Goal: Task Accomplishment & Management: Manage account settings

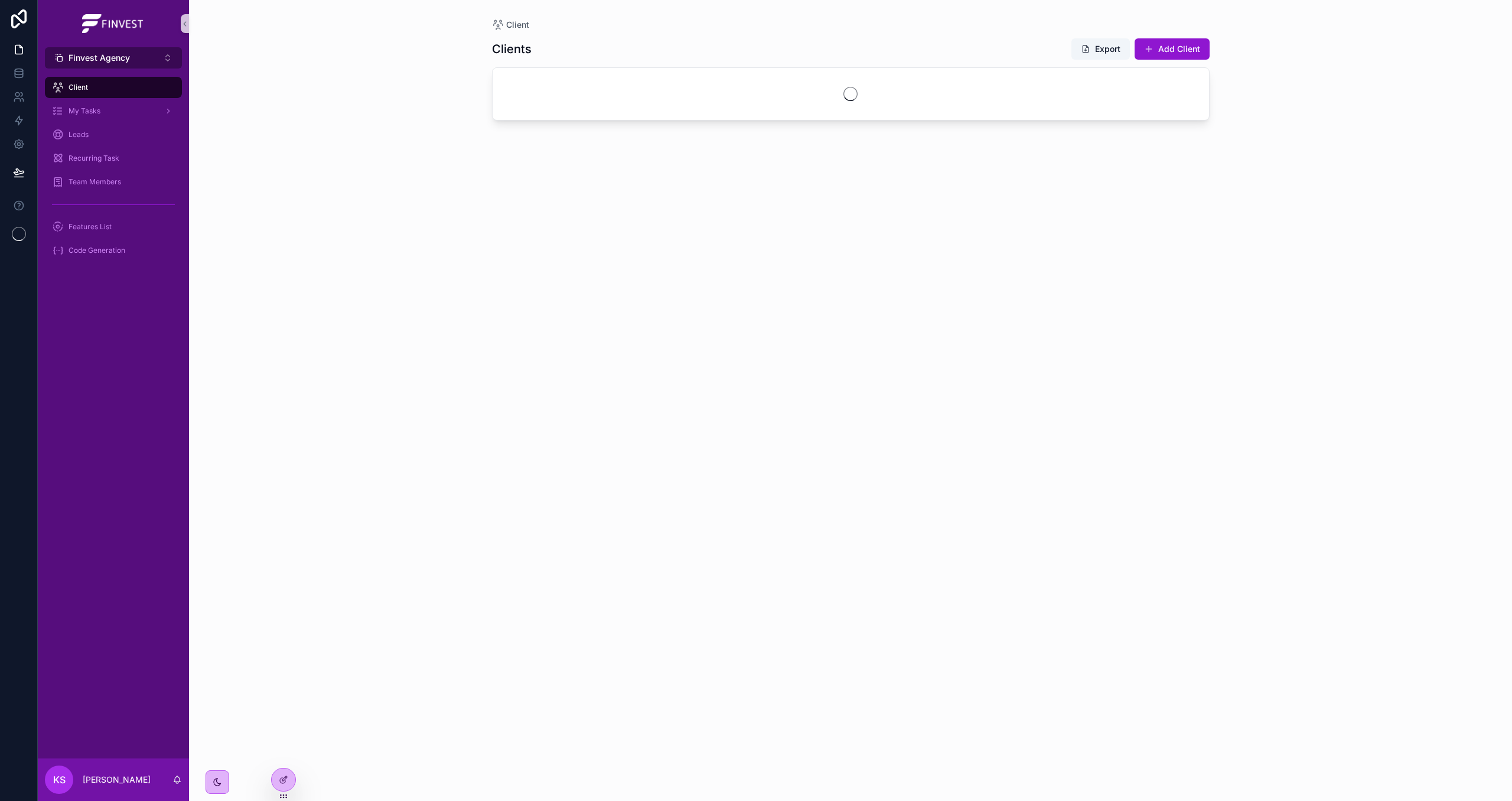
click at [122, 57] on span "Finvest Agency" at bounding box center [99, 58] width 62 height 12
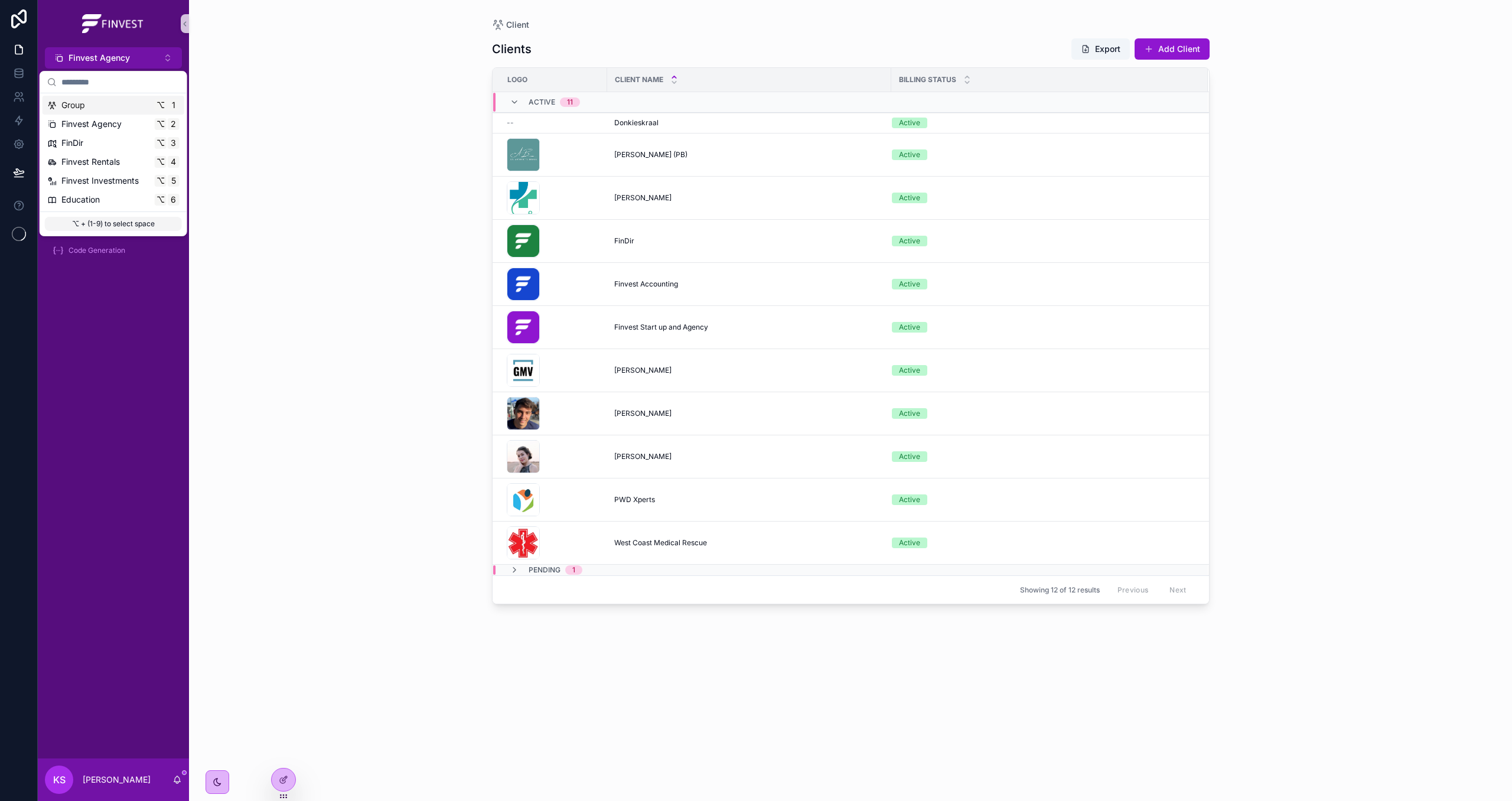
drag, startPoint x: 110, startPoint y: 109, endPoint x: 153, endPoint y: 111, distance: 43.0
click at [111, 109] on div "Group ⌥ 1" at bounding box center [113, 105] width 133 height 12
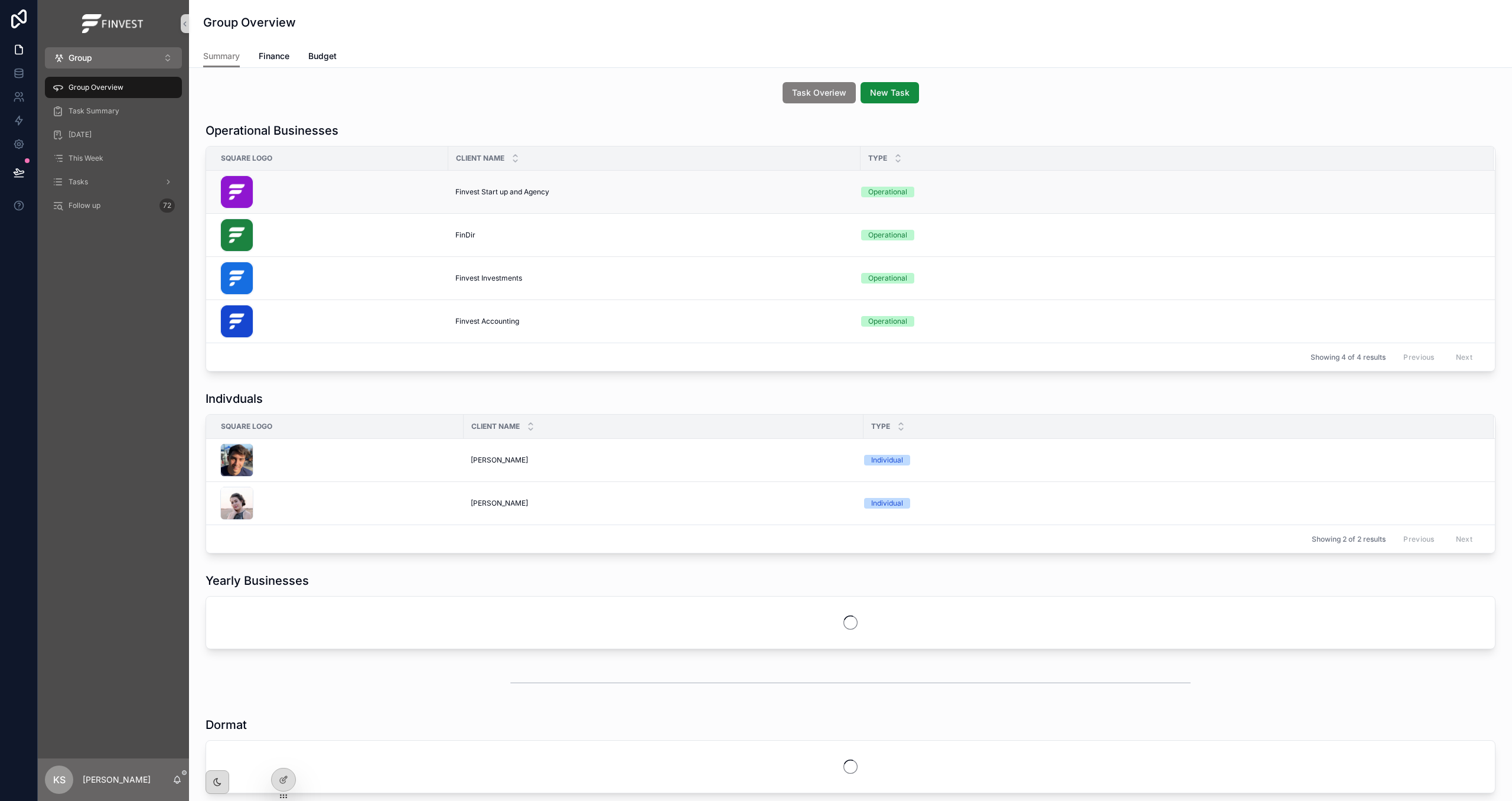
click at [485, 188] on span "Finvest Start up and Agency" at bounding box center [502, 192] width 94 height 10
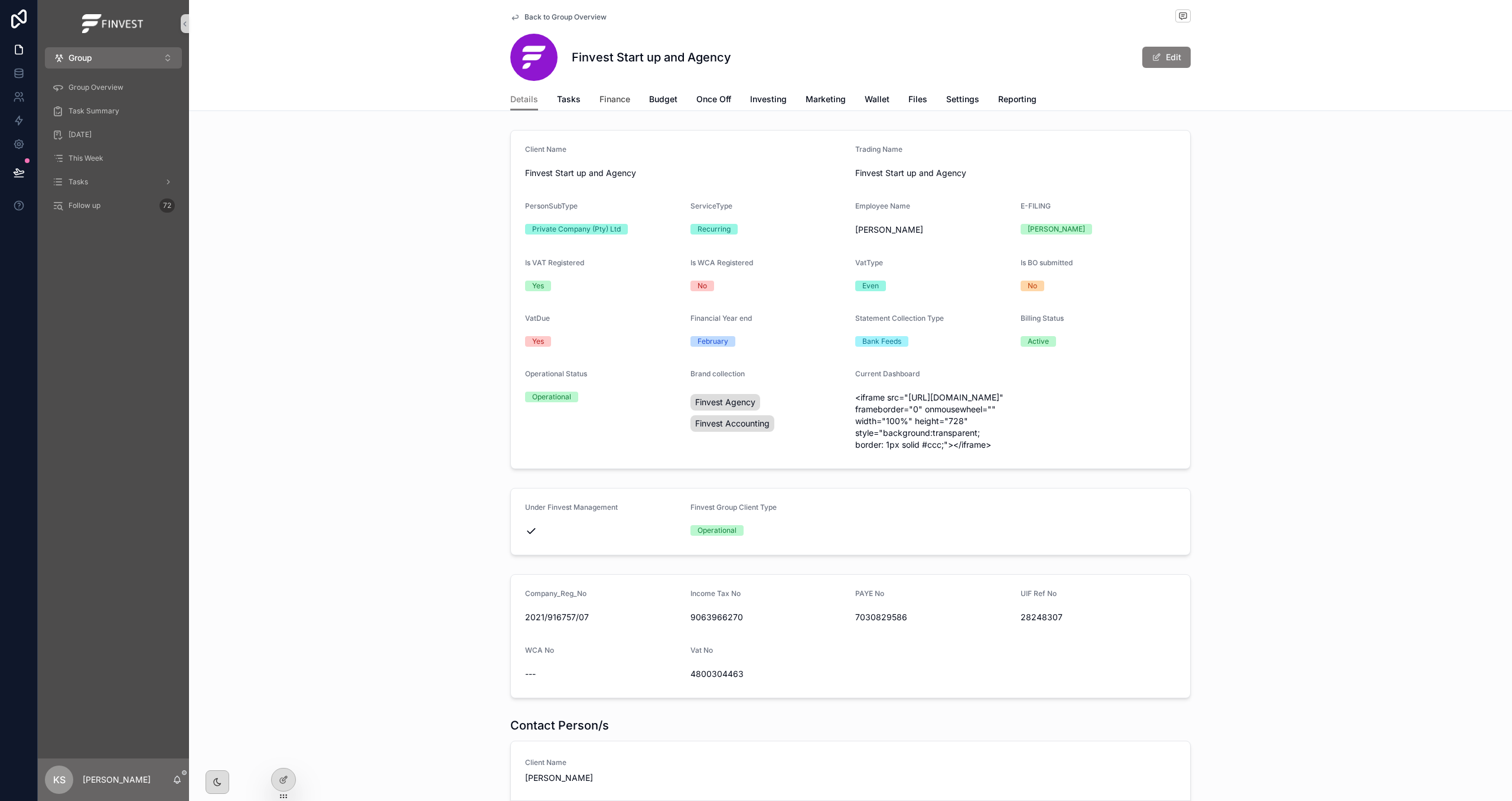
click at [613, 100] on span "Finance" at bounding box center [615, 99] width 31 height 12
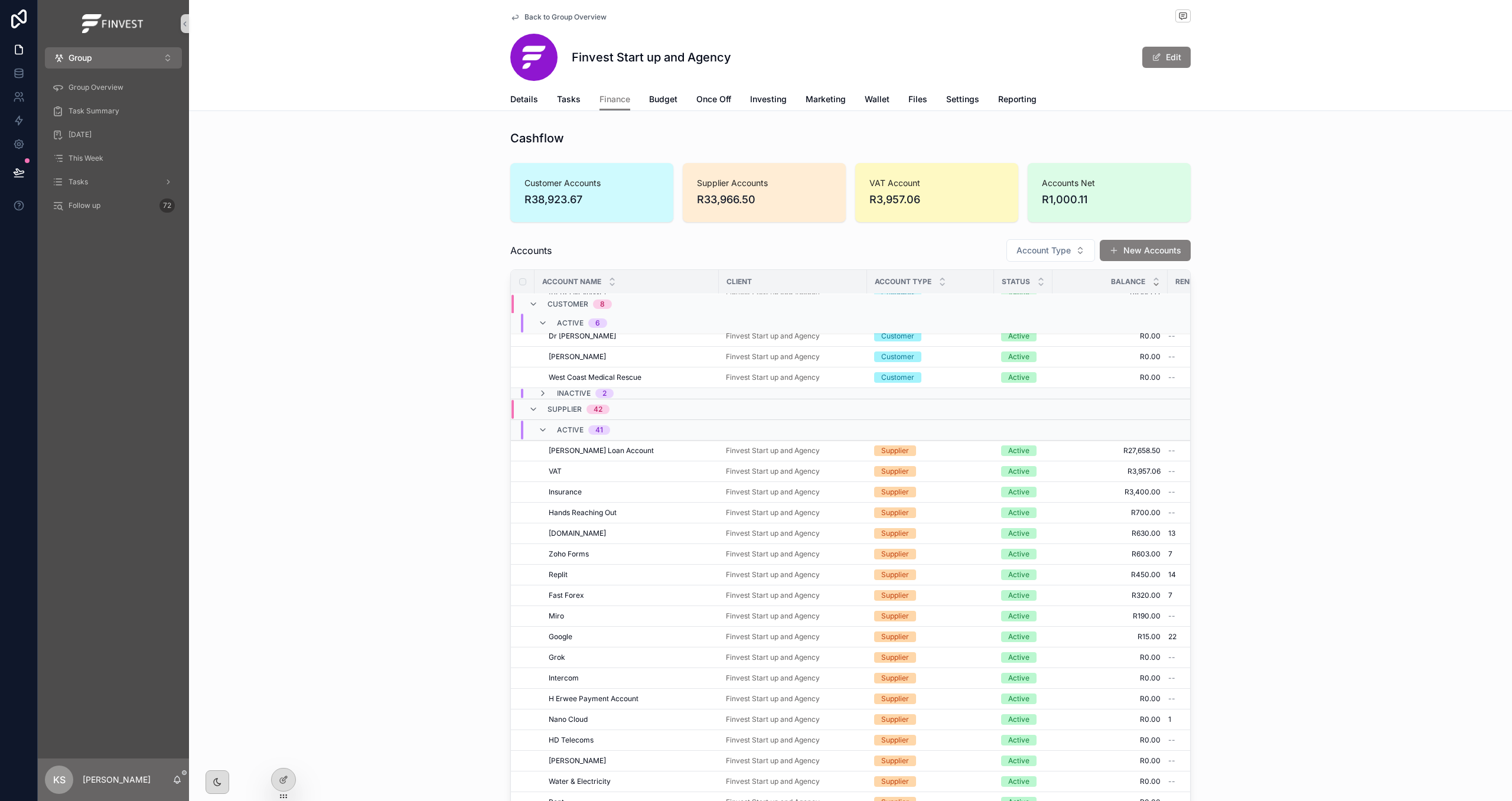
scroll to position [89, 0]
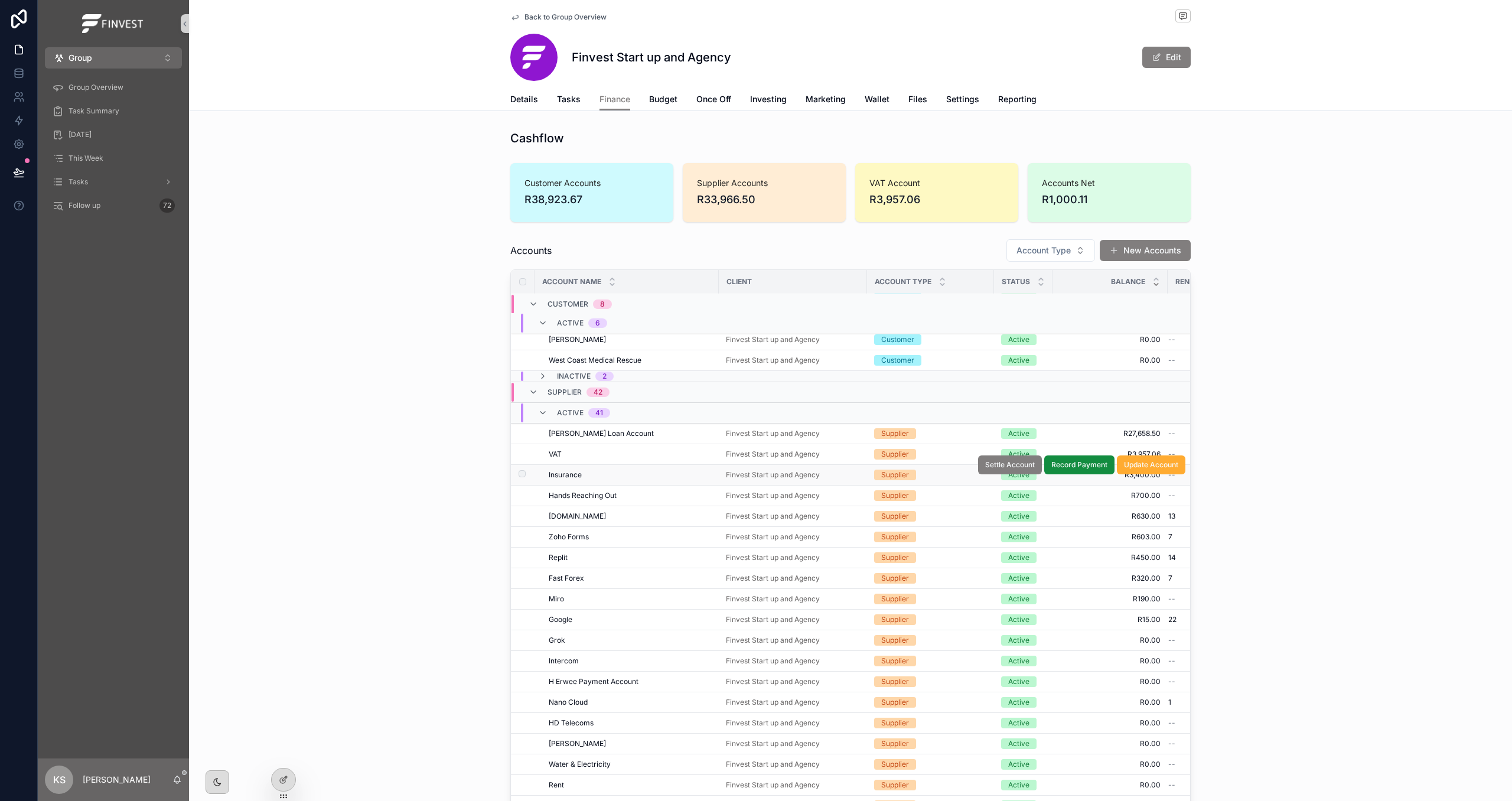
click at [842, 478] on div "Finvest Start up and Agency" at bounding box center [793, 475] width 134 height 10
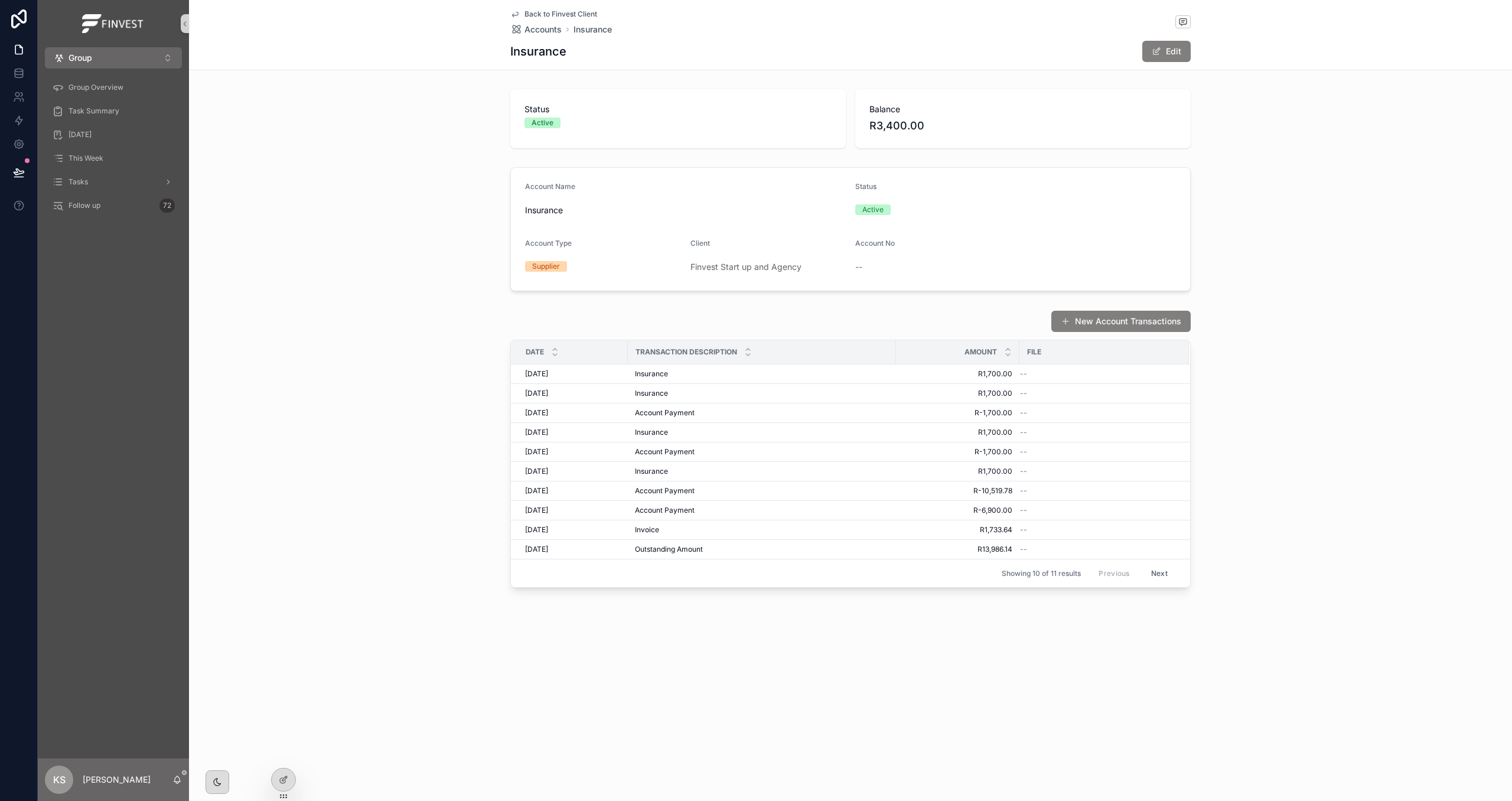
click at [552, 10] on span "Back to Finvest Client" at bounding box center [560, 15] width 72 height 10
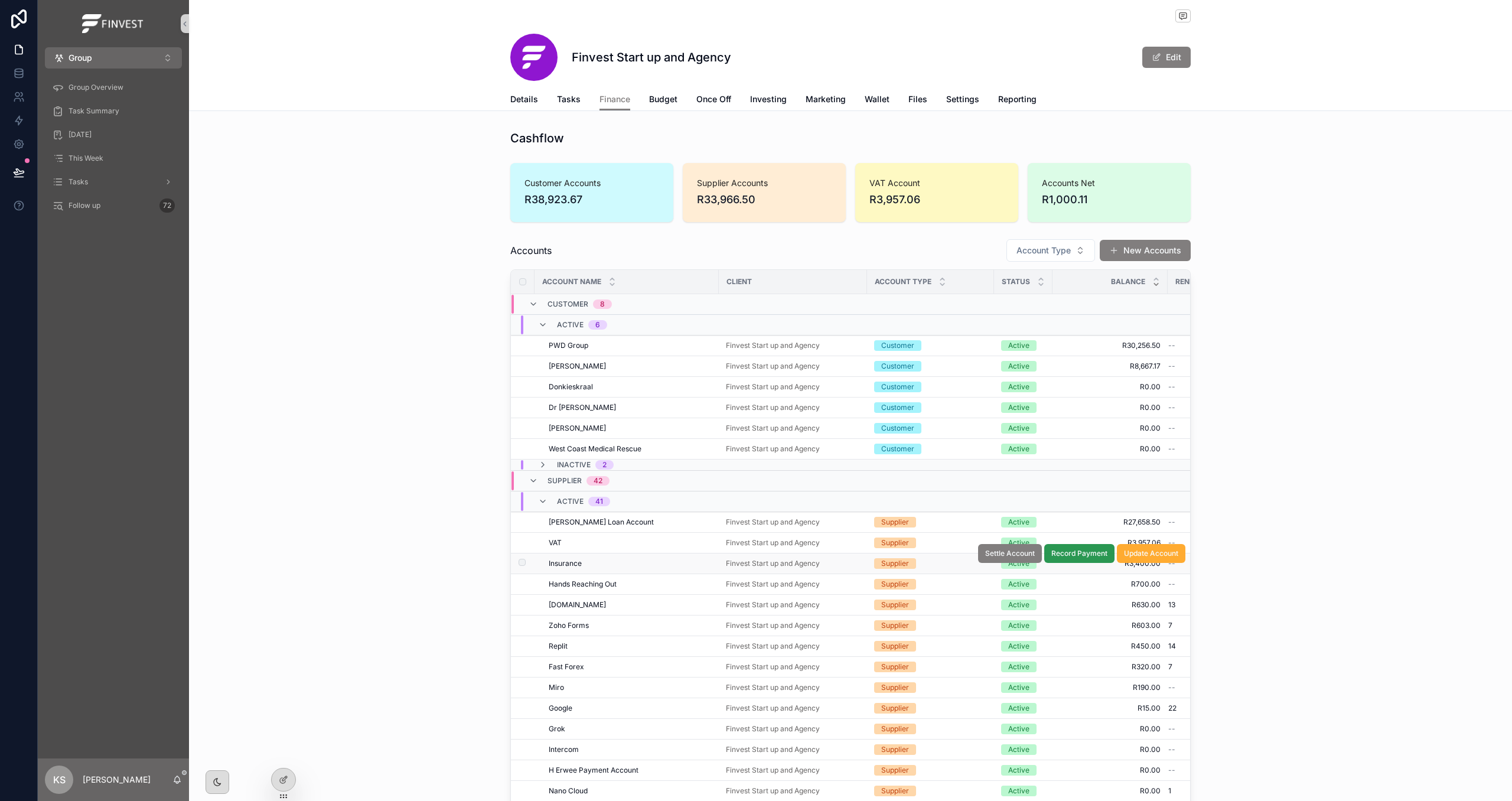
click at [1081, 558] on span "Record Payment" at bounding box center [1080, 554] width 56 height 10
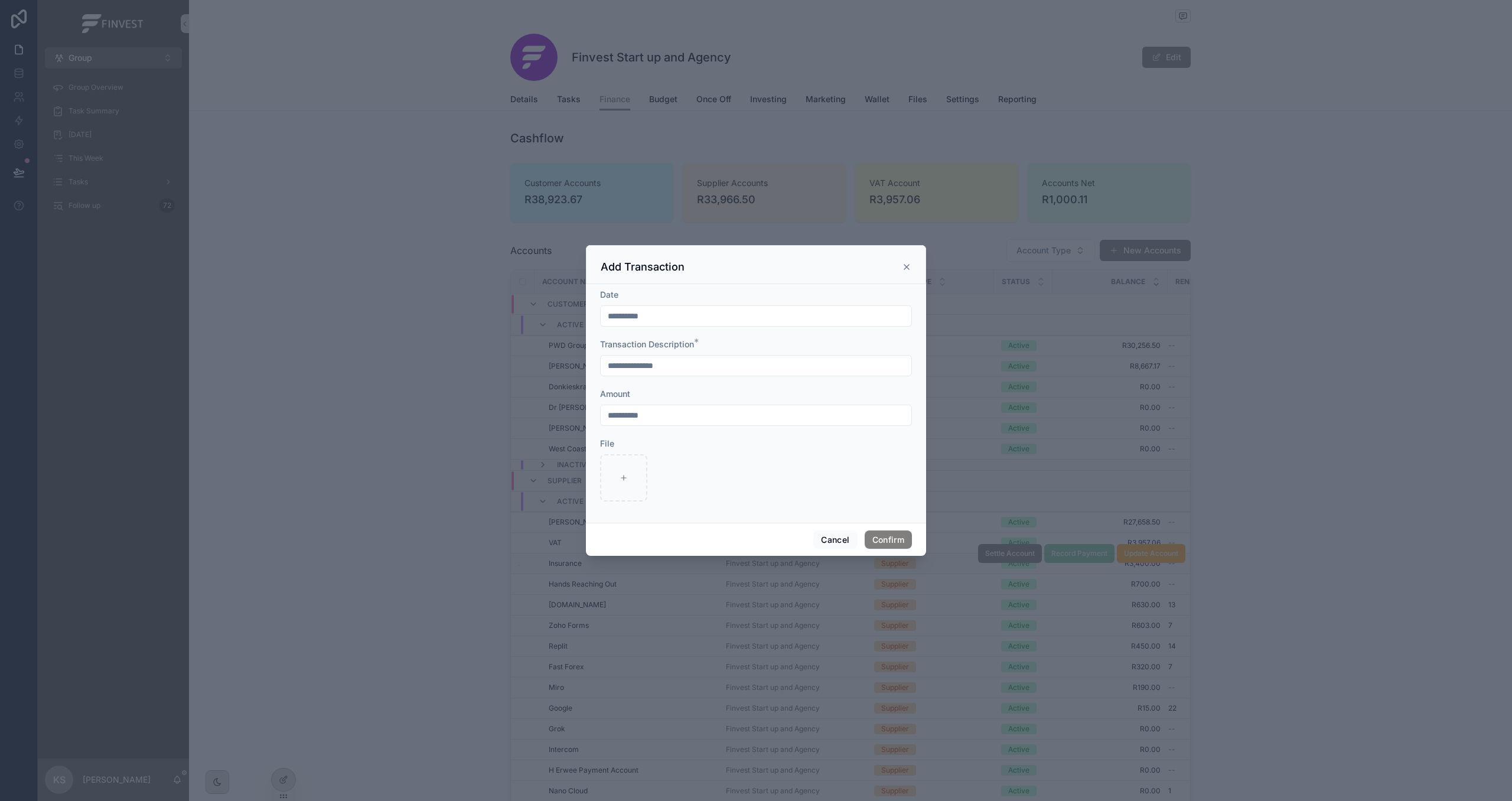
click at [695, 420] on input "**********" at bounding box center [756, 416] width 311 height 16
type input "*"
type input "**********"
click at [878, 535] on button "Confirm" at bounding box center [889, 540] width 47 height 19
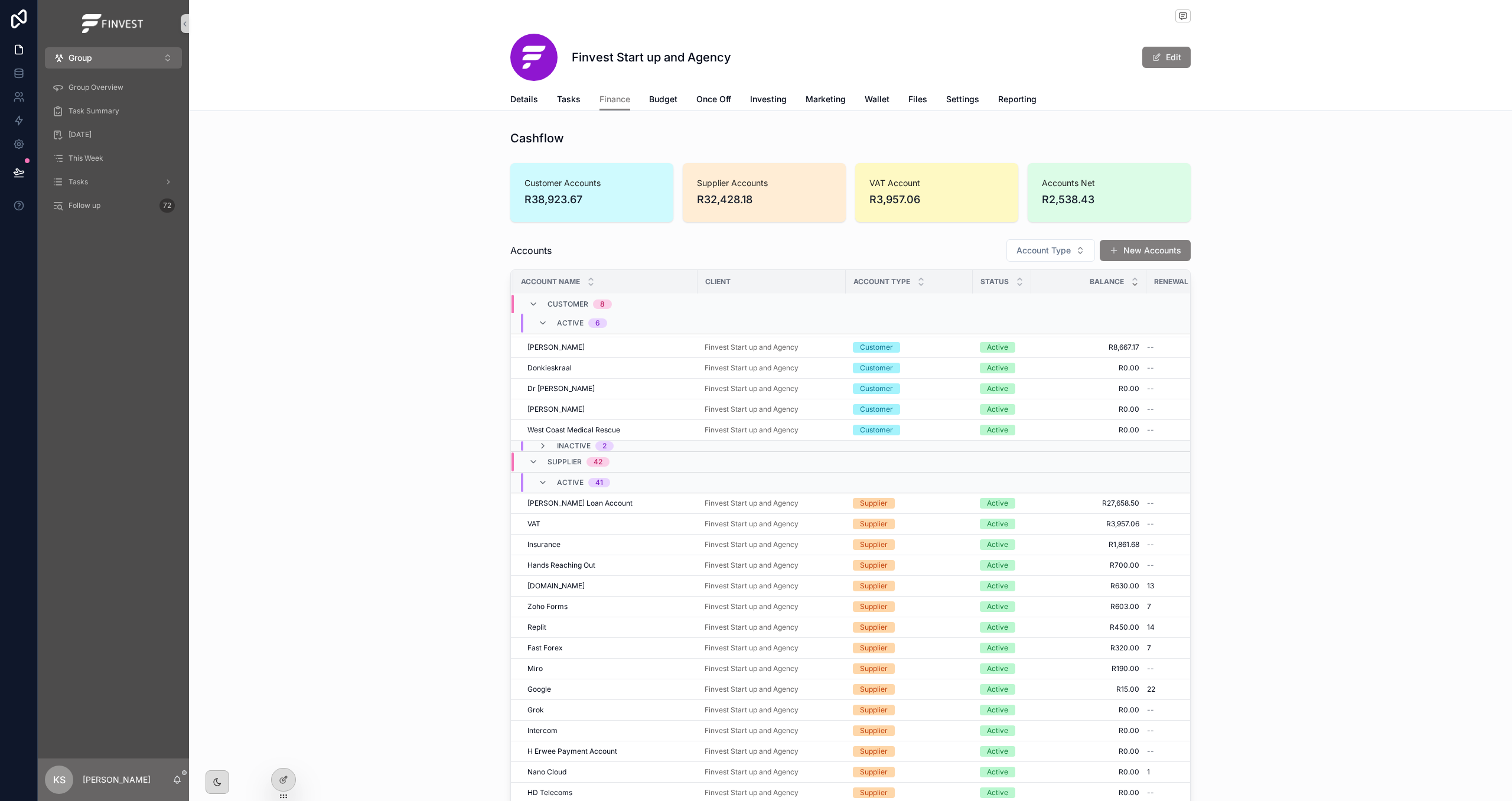
scroll to position [18, 0]
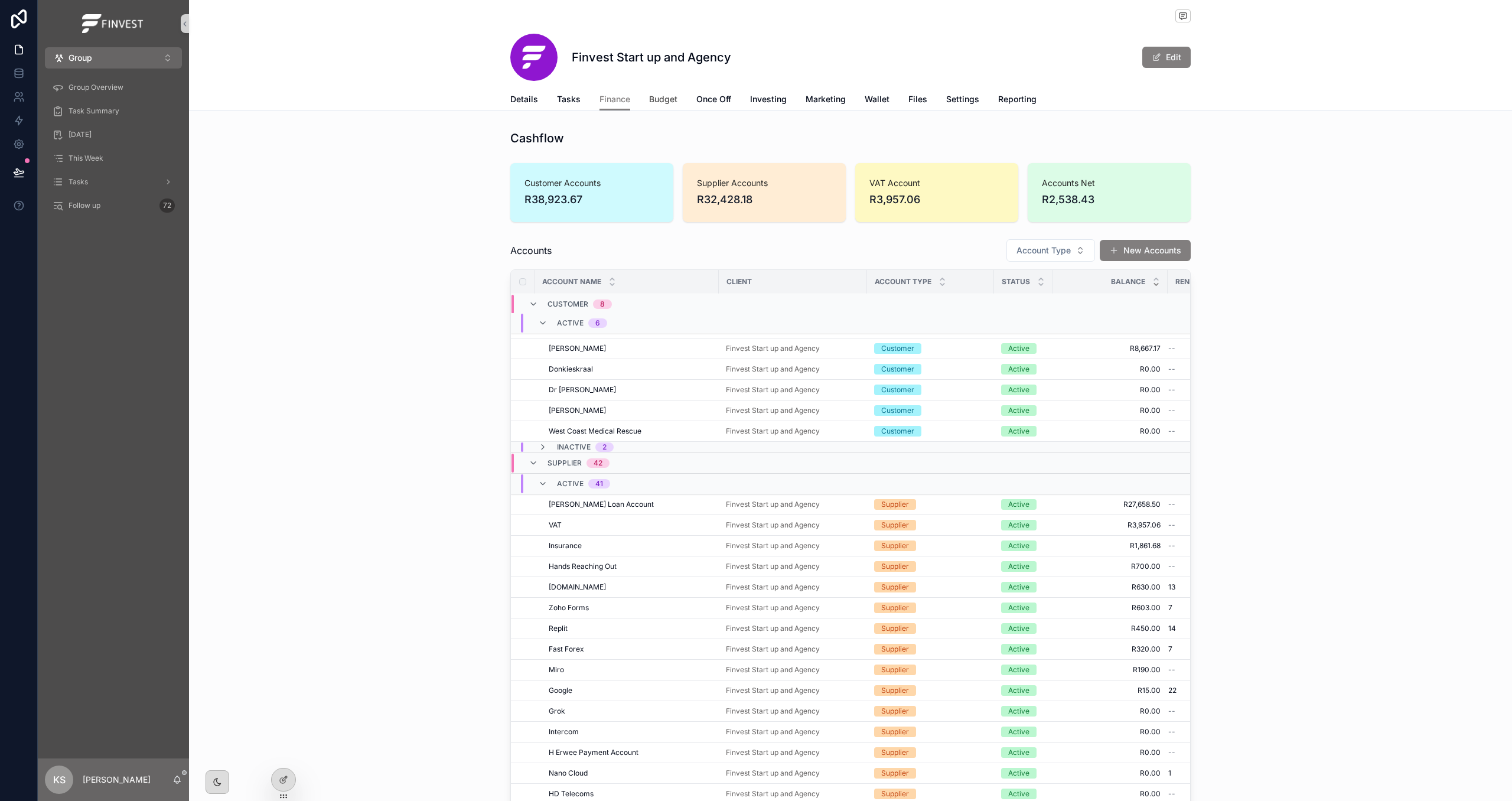
click at [655, 102] on span "Budget" at bounding box center [663, 99] width 28 height 12
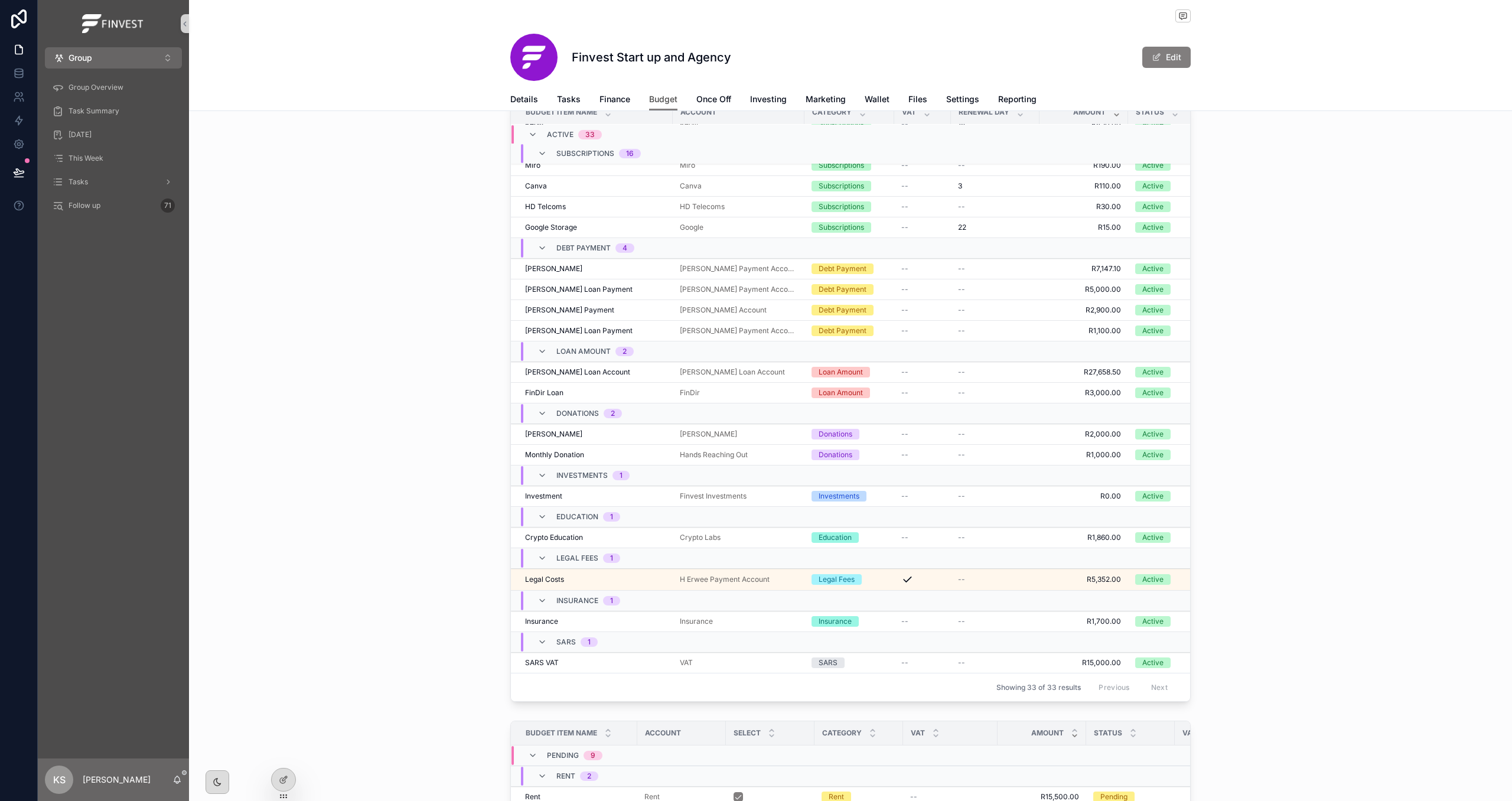
scroll to position [784, 0]
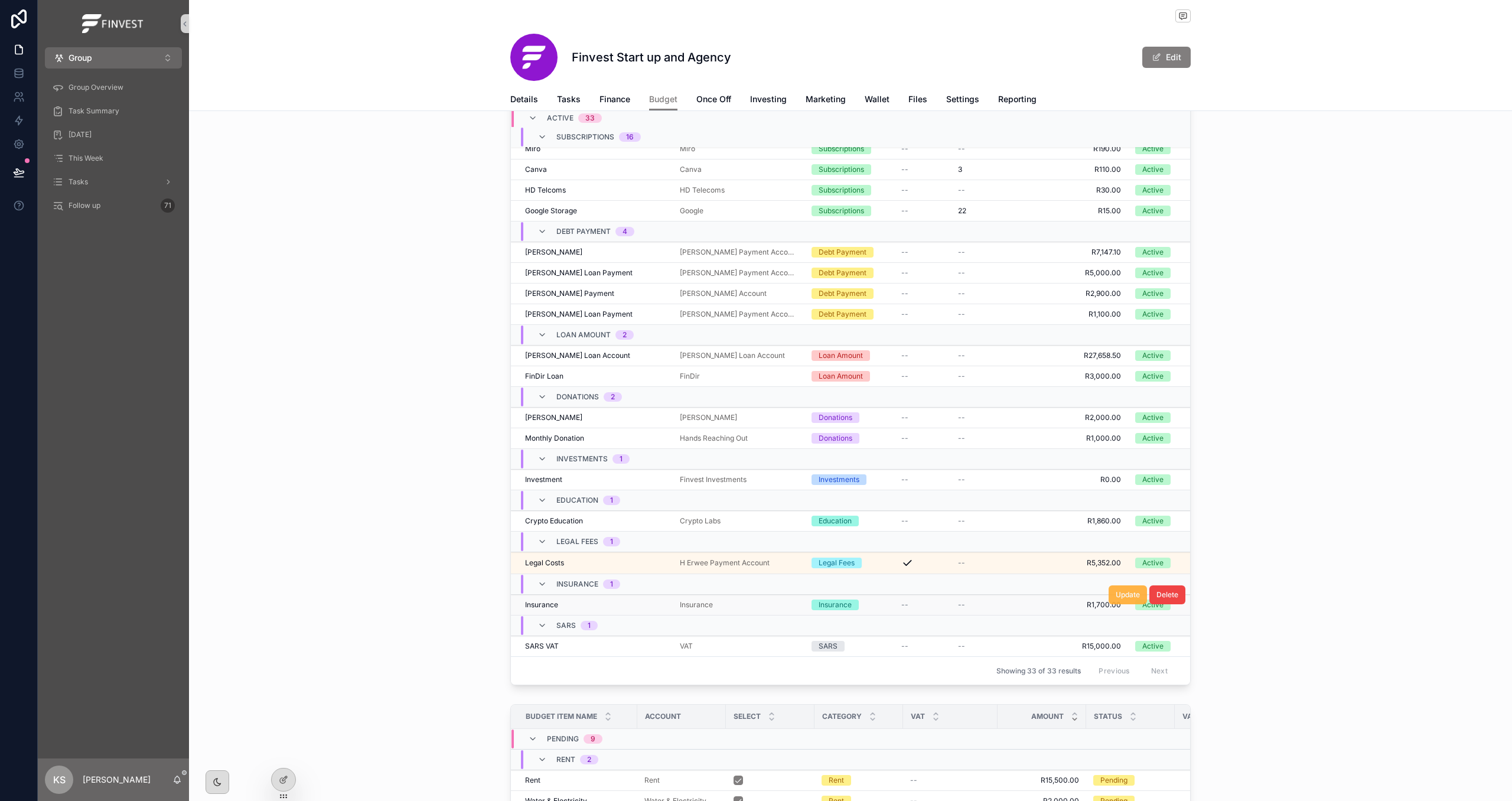
click at [1127, 599] on span "Update" at bounding box center [1128, 595] width 24 height 10
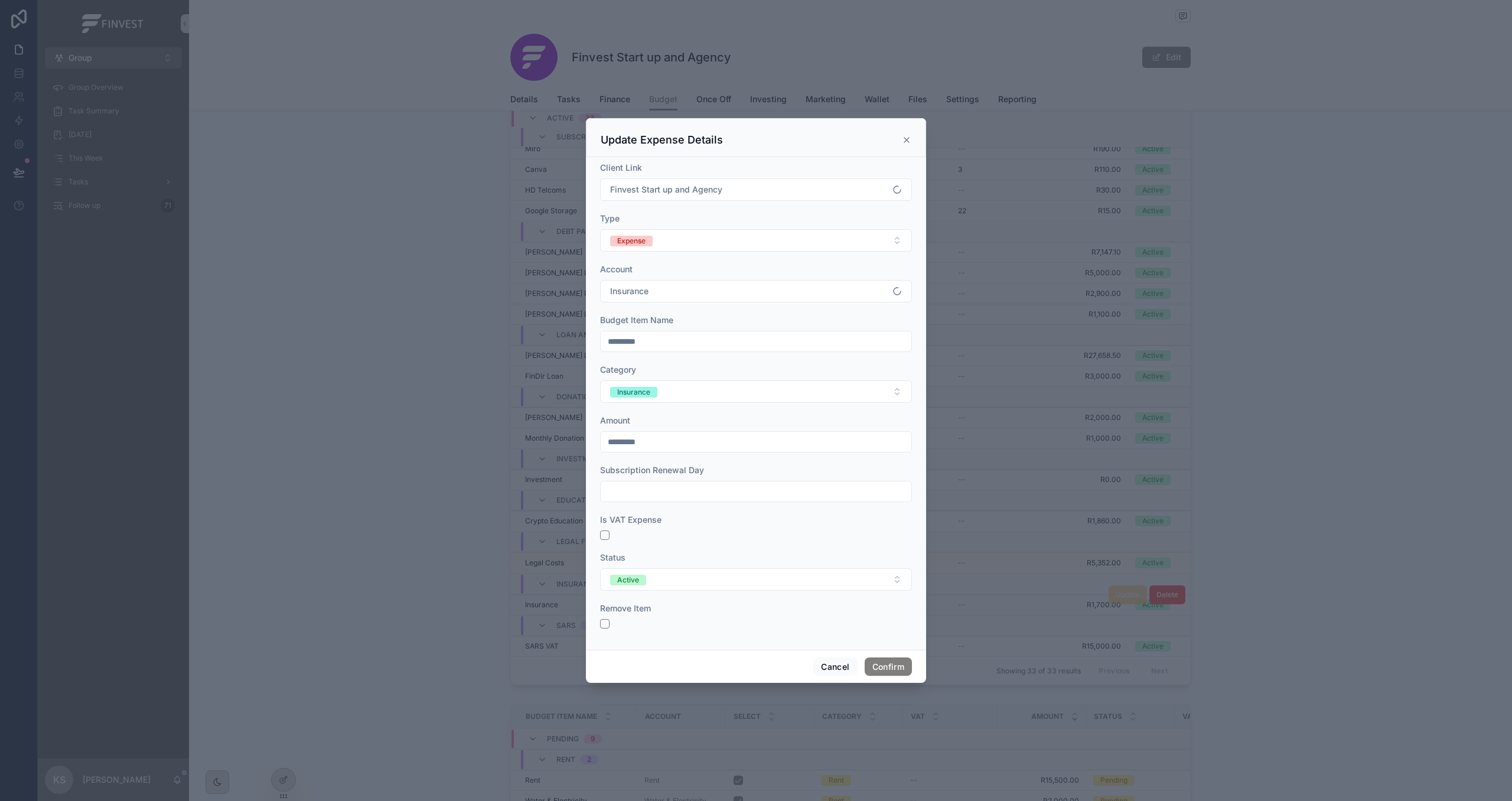
click at [541, 432] on div "Update Expense Details Client Link Finvest Start up and Agency Type Expense Acc…" at bounding box center [756, 400] width 1512 height 801
type input "*********"
click at [892, 665] on button "Confirm" at bounding box center [889, 667] width 47 height 19
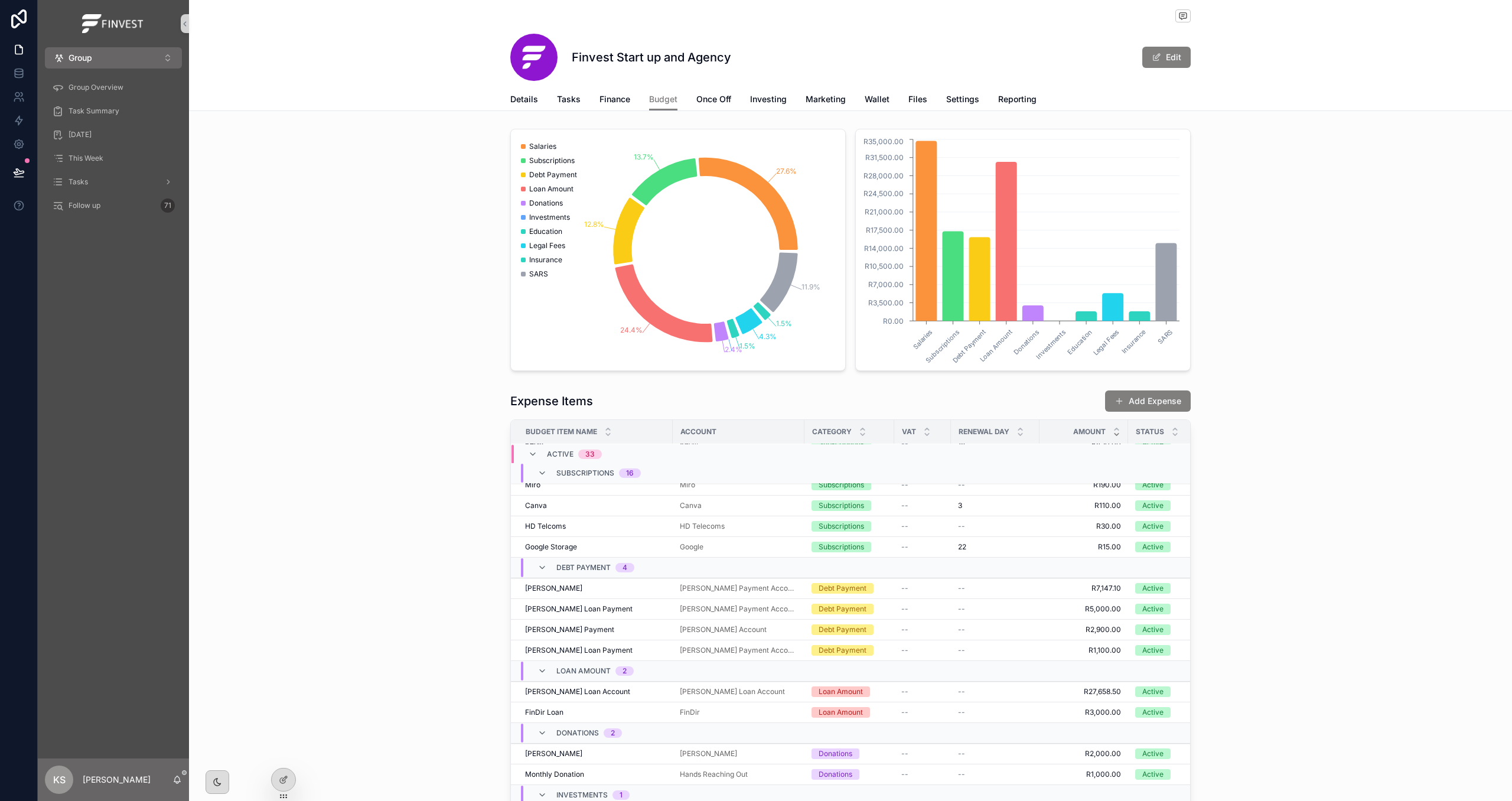
scroll to position [451, 0]
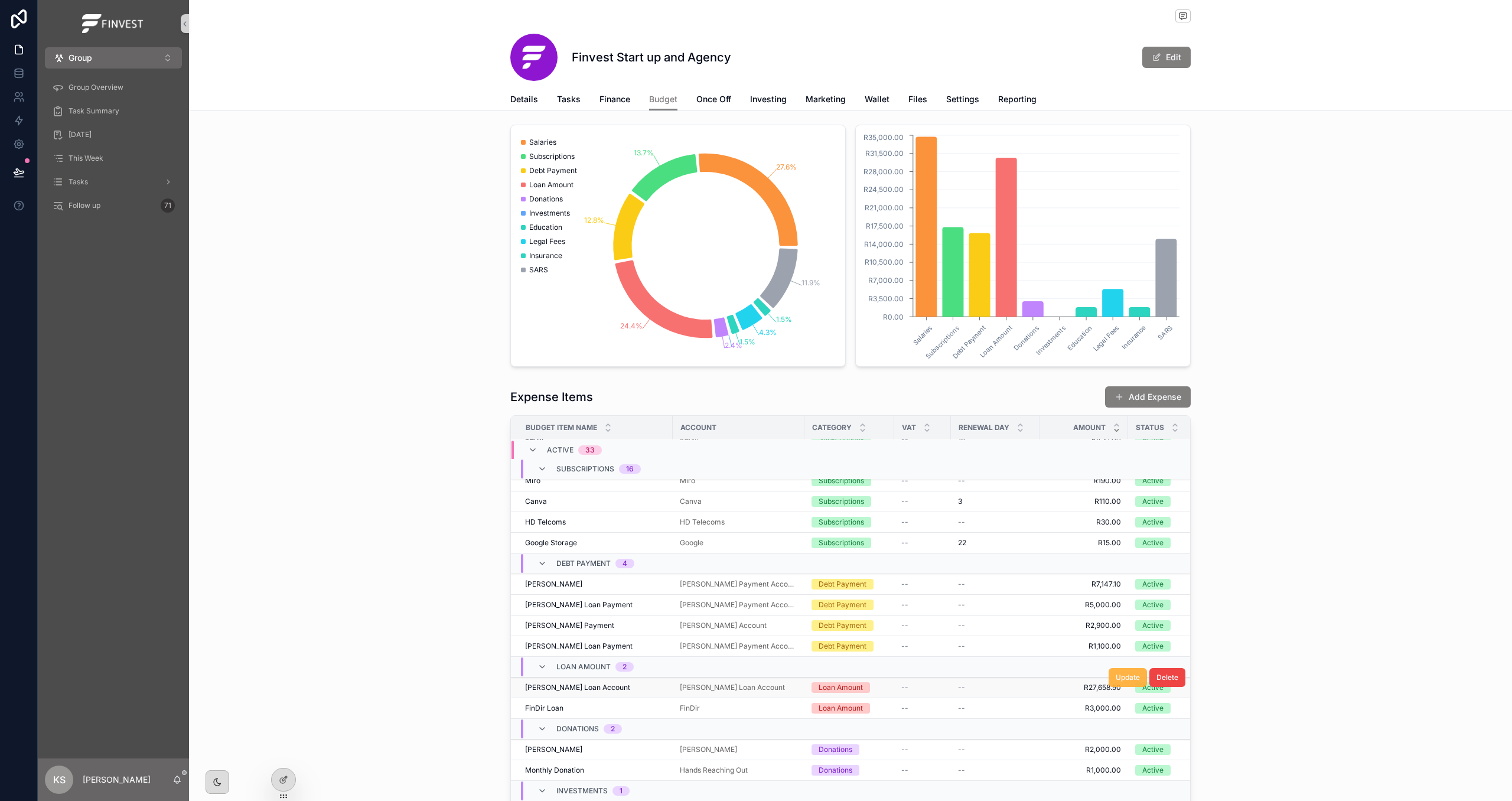
click at [1125, 685] on button "Update" at bounding box center [1127, 677] width 38 height 19
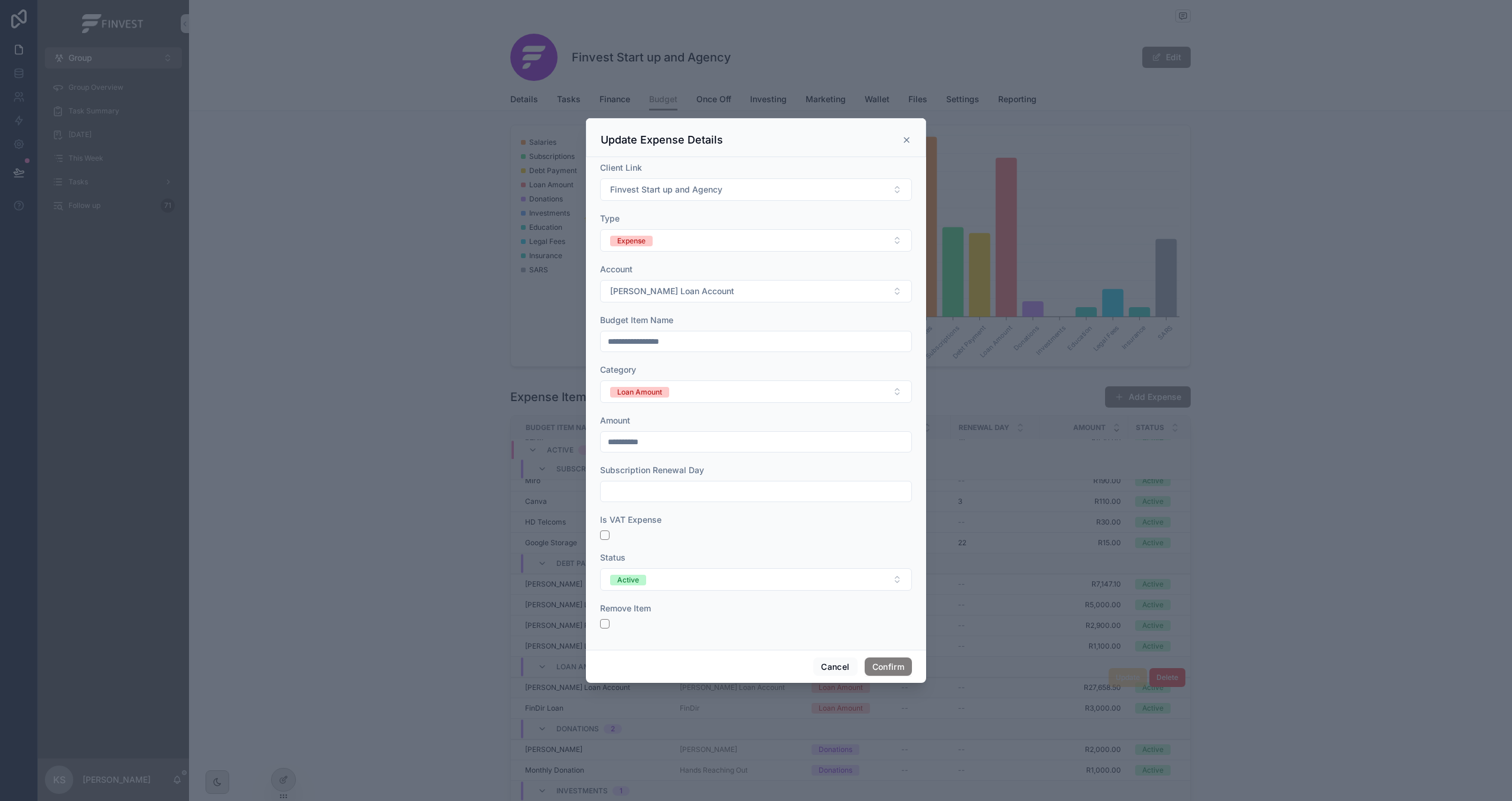
click at [677, 441] on input "**********" at bounding box center [756, 442] width 311 height 16
click at [479, 427] on div "**********" at bounding box center [756, 400] width 1512 height 801
paste input "text"
type input "**********"
drag, startPoint x: 893, startPoint y: 667, endPoint x: 1181, endPoint y: 535, distance: 316.8
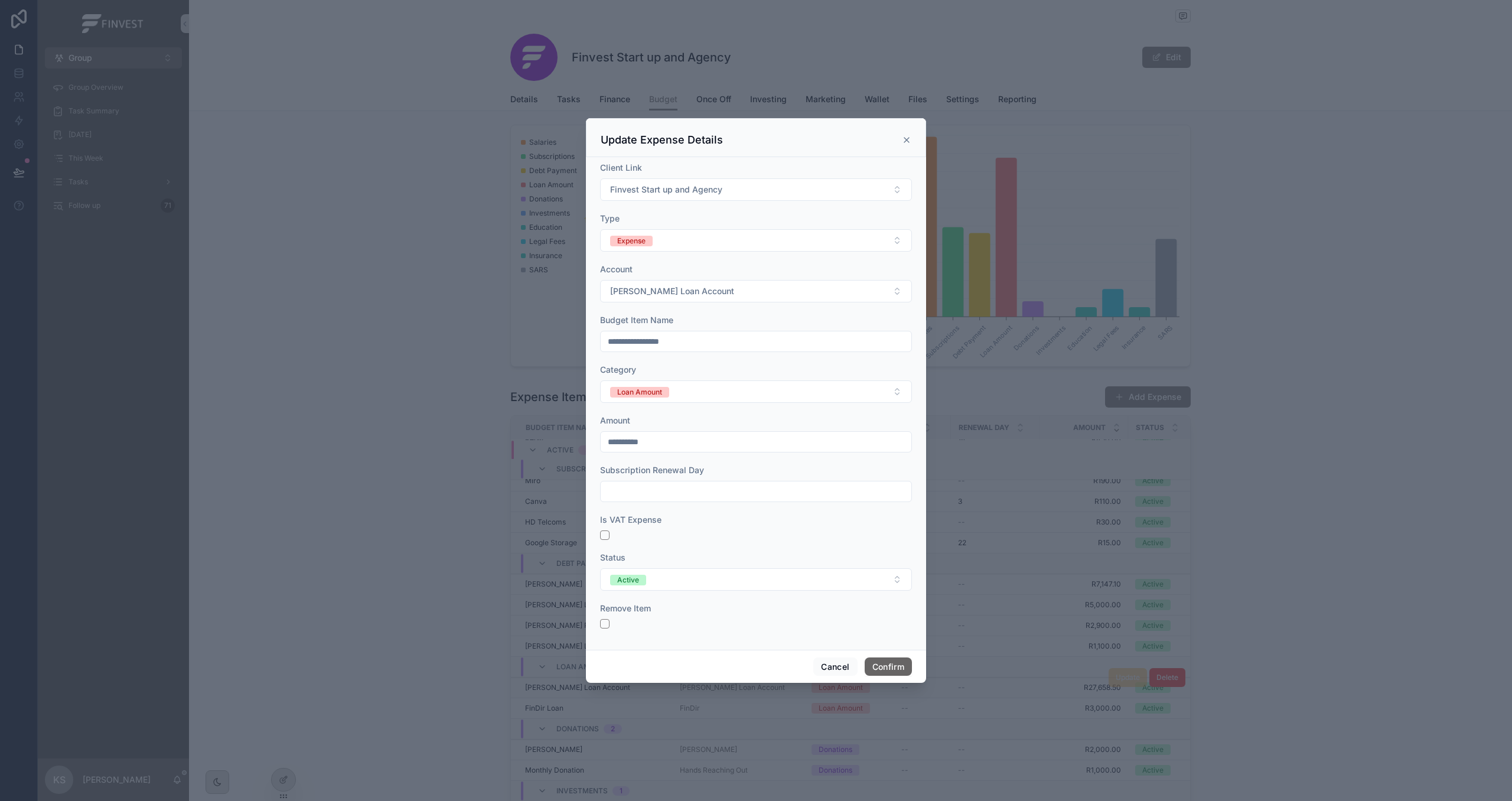
click at [893, 667] on button "Confirm" at bounding box center [889, 667] width 47 height 19
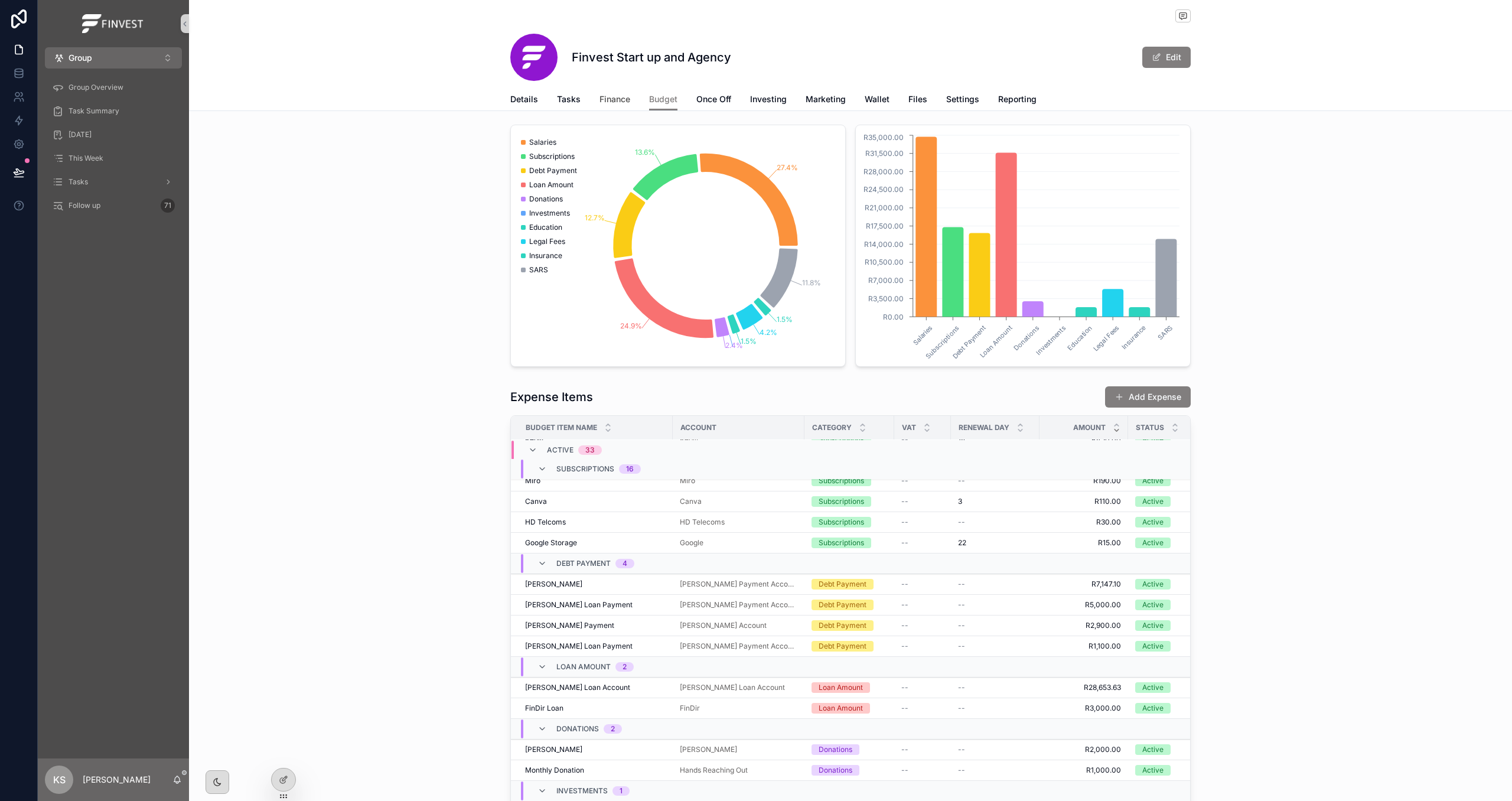
click at [600, 99] on span "Finance" at bounding box center [615, 99] width 31 height 12
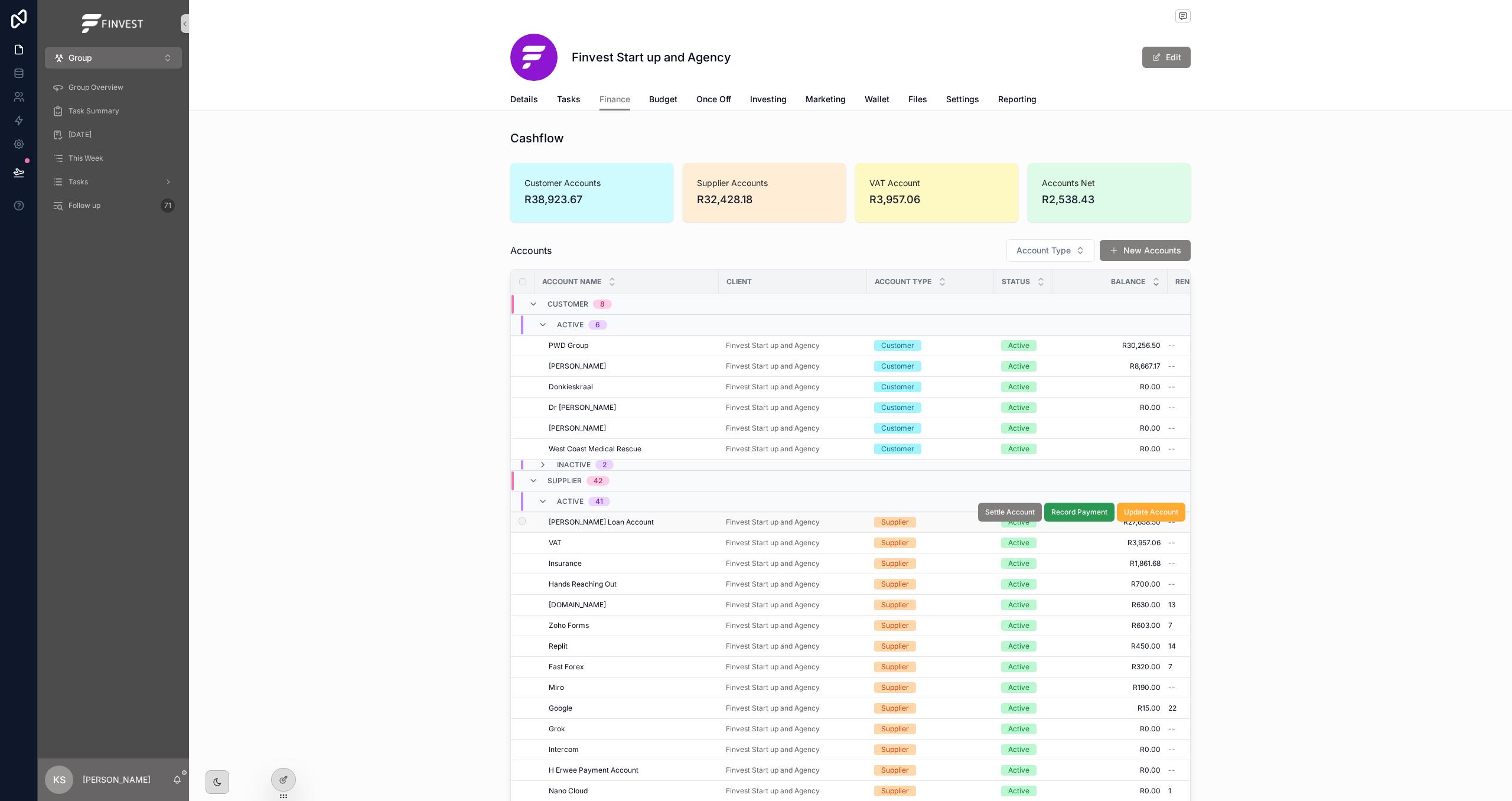
click at [1080, 517] on span "Record Payment" at bounding box center [1080, 512] width 56 height 10
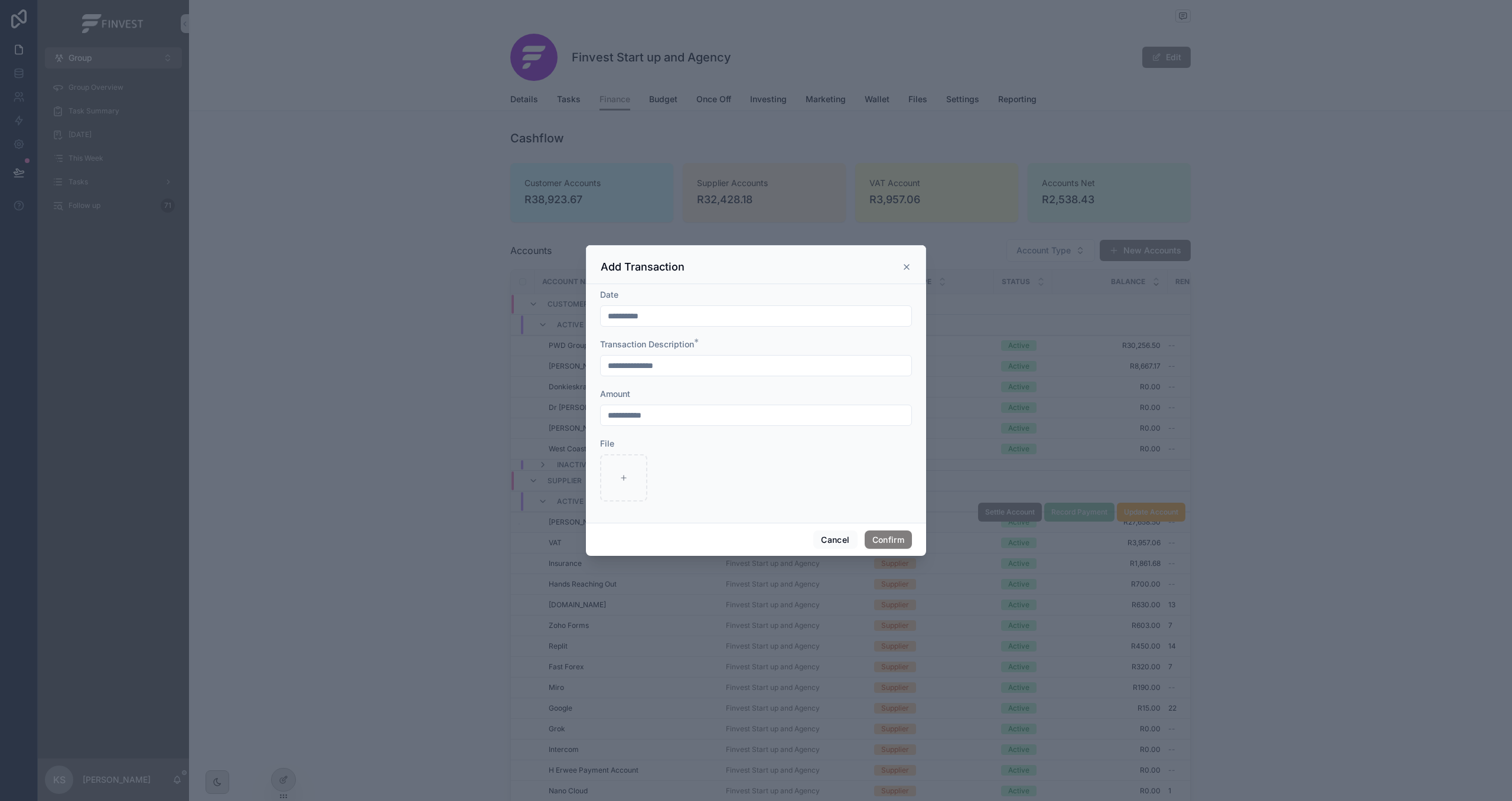
drag, startPoint x: 689, startPoint y: 415, endPoint x: 470, endPoint y: 406, distance: 219.2
click at [470, 406] on div "**********" at bounding box center [756, 400] width 1512 height 801
paste input "text"
type input "**********"
click at [875, 544] on button "Confirm" at bounding box center [889, 540] width 47 height 19
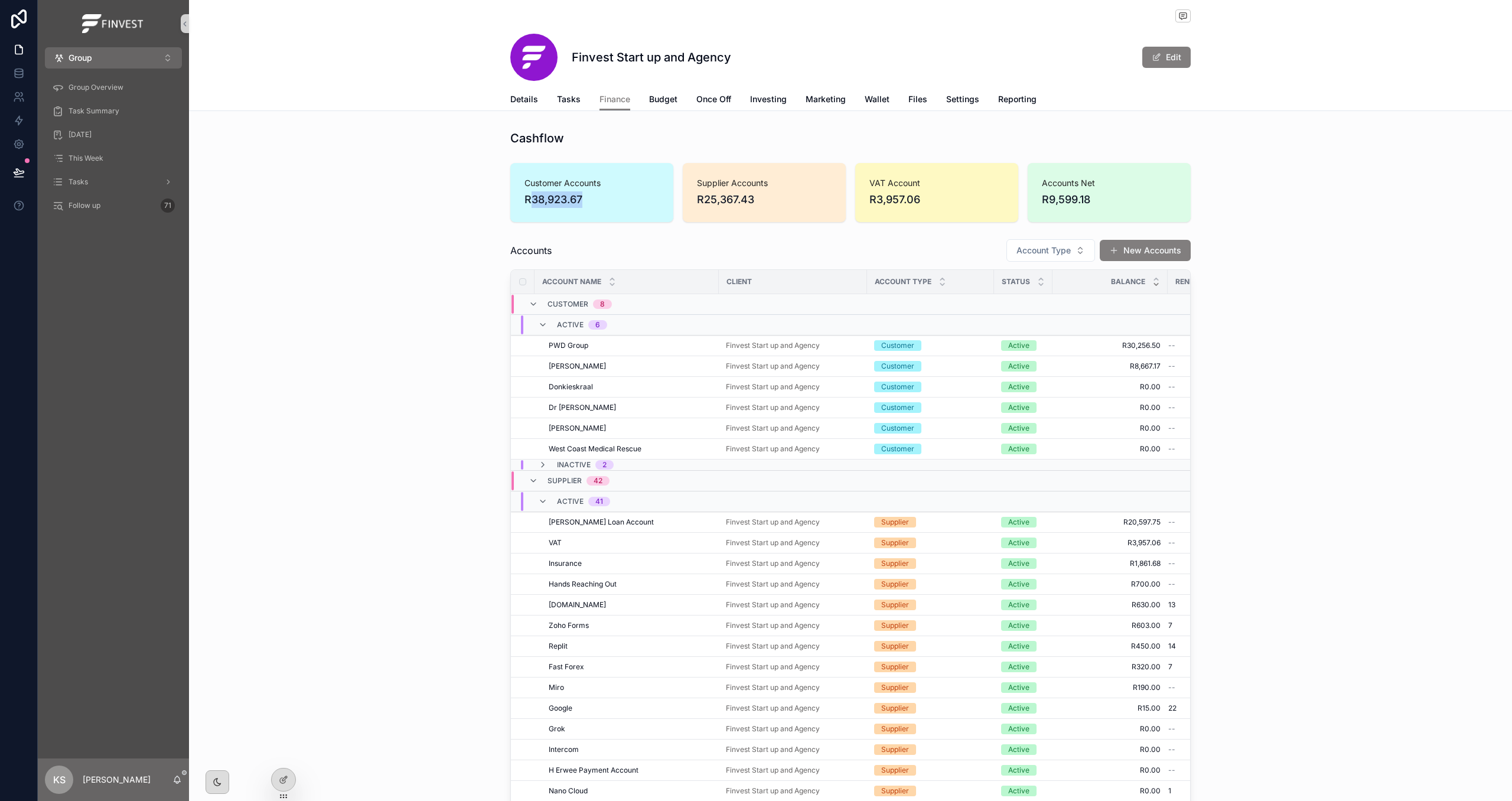
drag, startPoint x: 594, startPoint y: 203, endPoint x: 532, endPoint y: 202, distance: 62.0
click at [532, 202] on span "R38,923.67" at bounding box center [592, 199] width 135 height 16
copy span "38,923.67"
drag, startPoint x: 719, startPoint y: 196, endPoint x: 705, endPoint y: 196, distance: 14.0
click at [705, 196] on span "R25,367.43" at bounding box center [765, 199] width 135 height 16
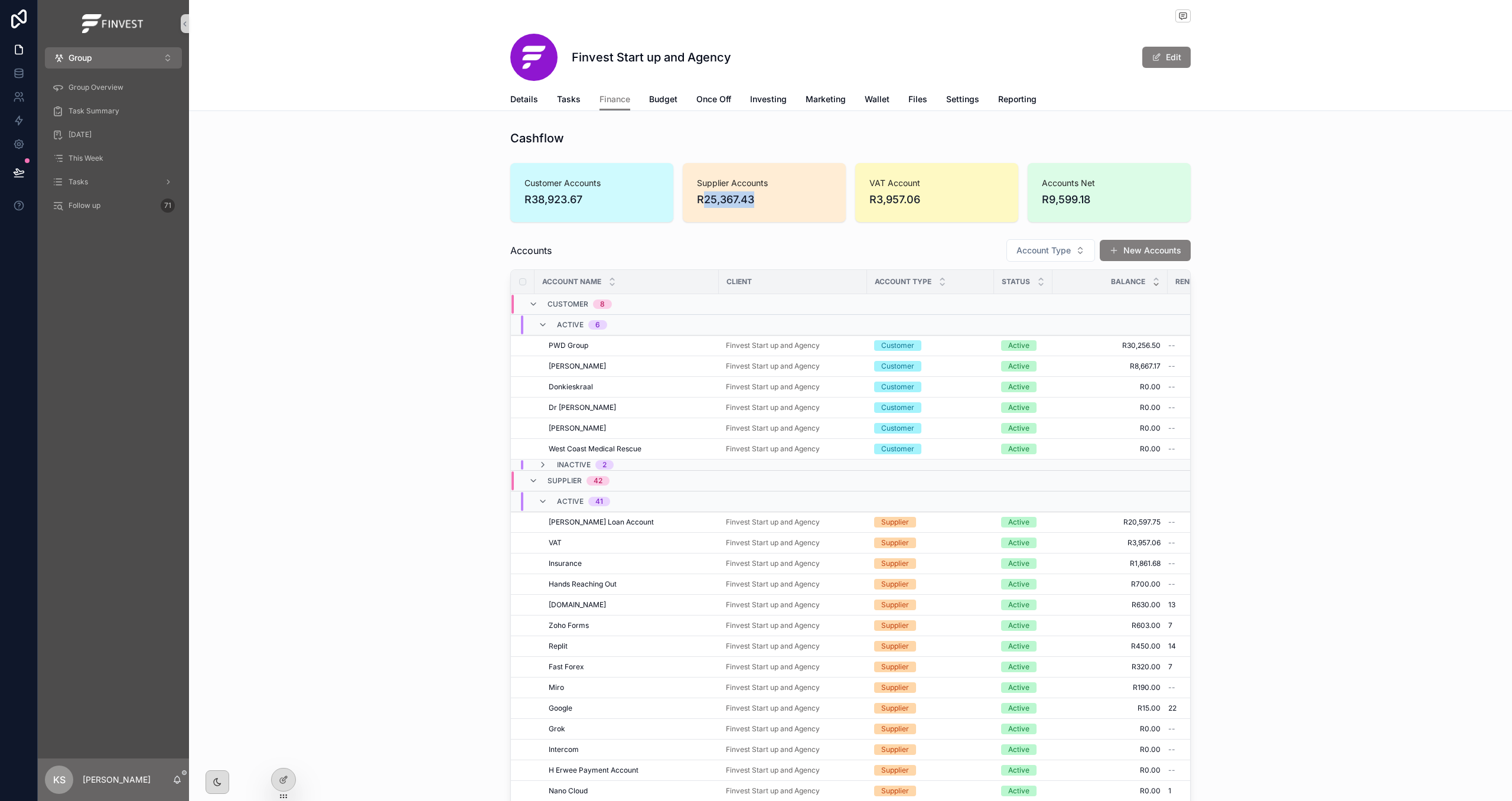
copy span "25,367.43"
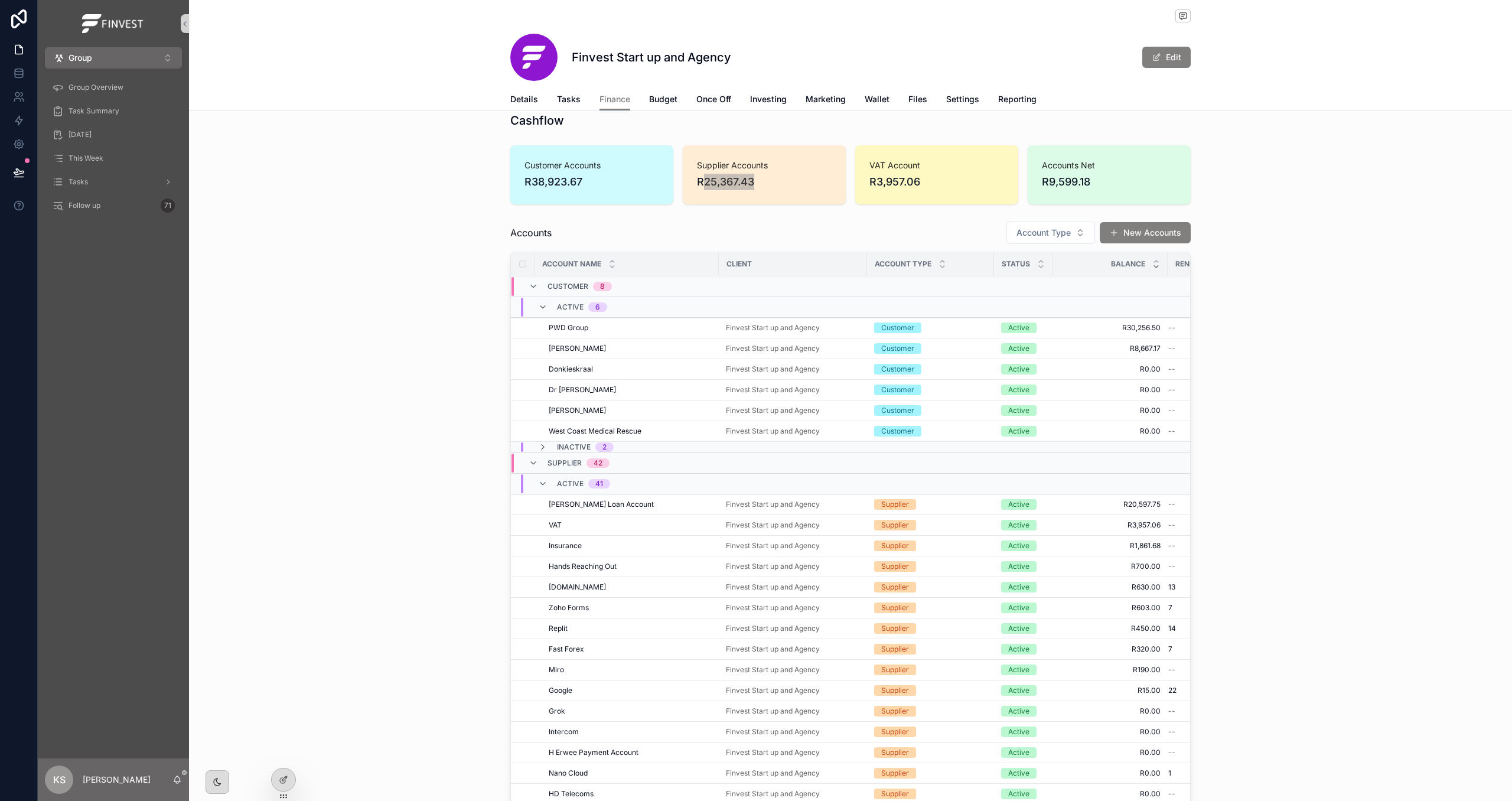
scroll to position [19, 0]
click at [660, 98] on span "Budget" at bounding box center [663, 99] width 28 height 12
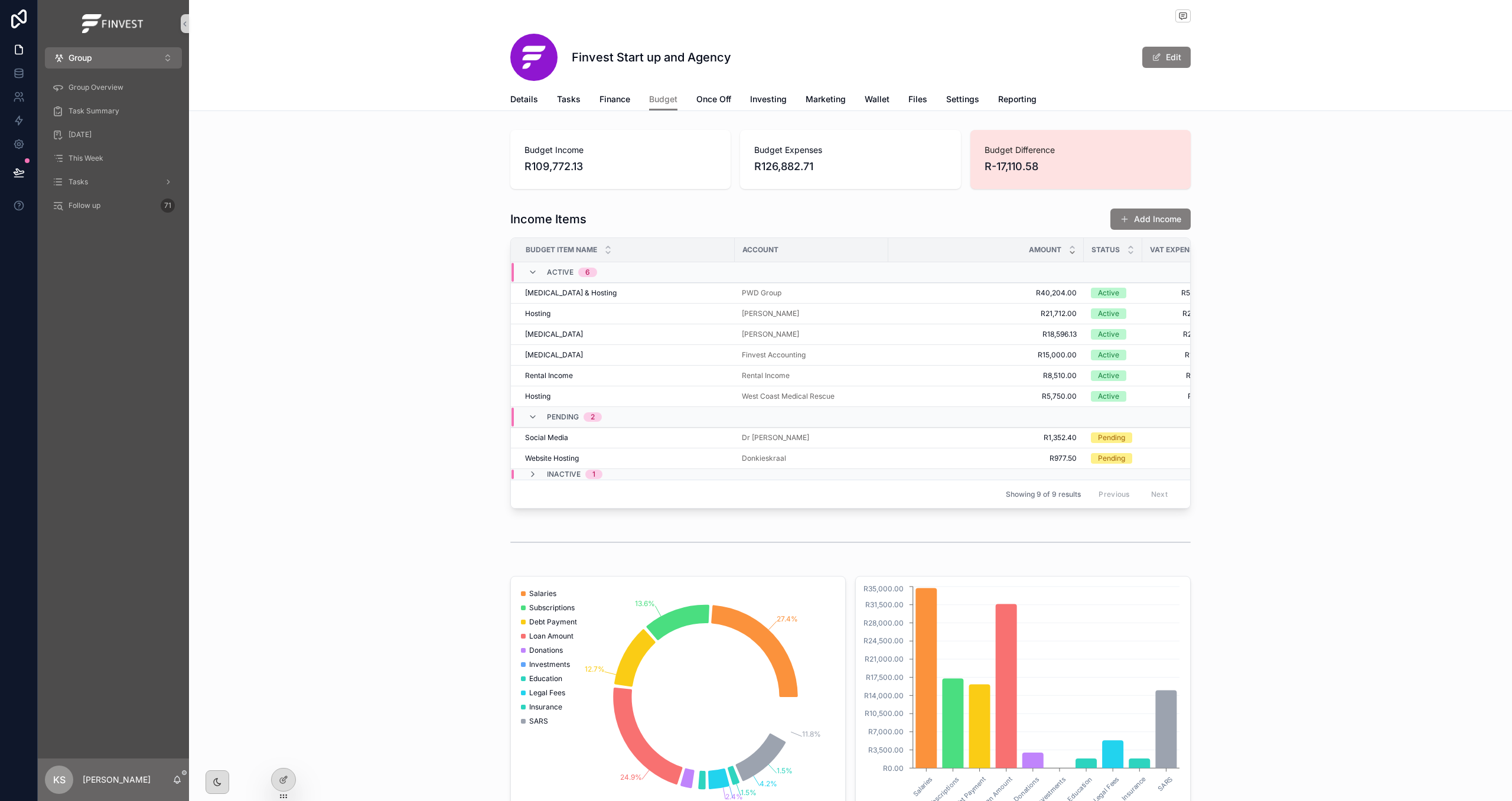
drag, startPoint x: 596, startPoint y: 175, endPoint x: 596, endPoint y: 168, distance: 7.0
click at [596, 174] on span "R109,772.13" at bounding box center [620, 167] width 192 height 16
click at [827, 176] on div "Budget Expenses R126,882.71" at bounding box center [850, 159] width 220 height 59
drag, startPoint x: 829, startPoint y: 170, endPoint x: 761, endPoint y: 167, distance: 68.1
click at [761, 167] on span "R126,882.71" at bounding box center [850, 167] width 192 height 16
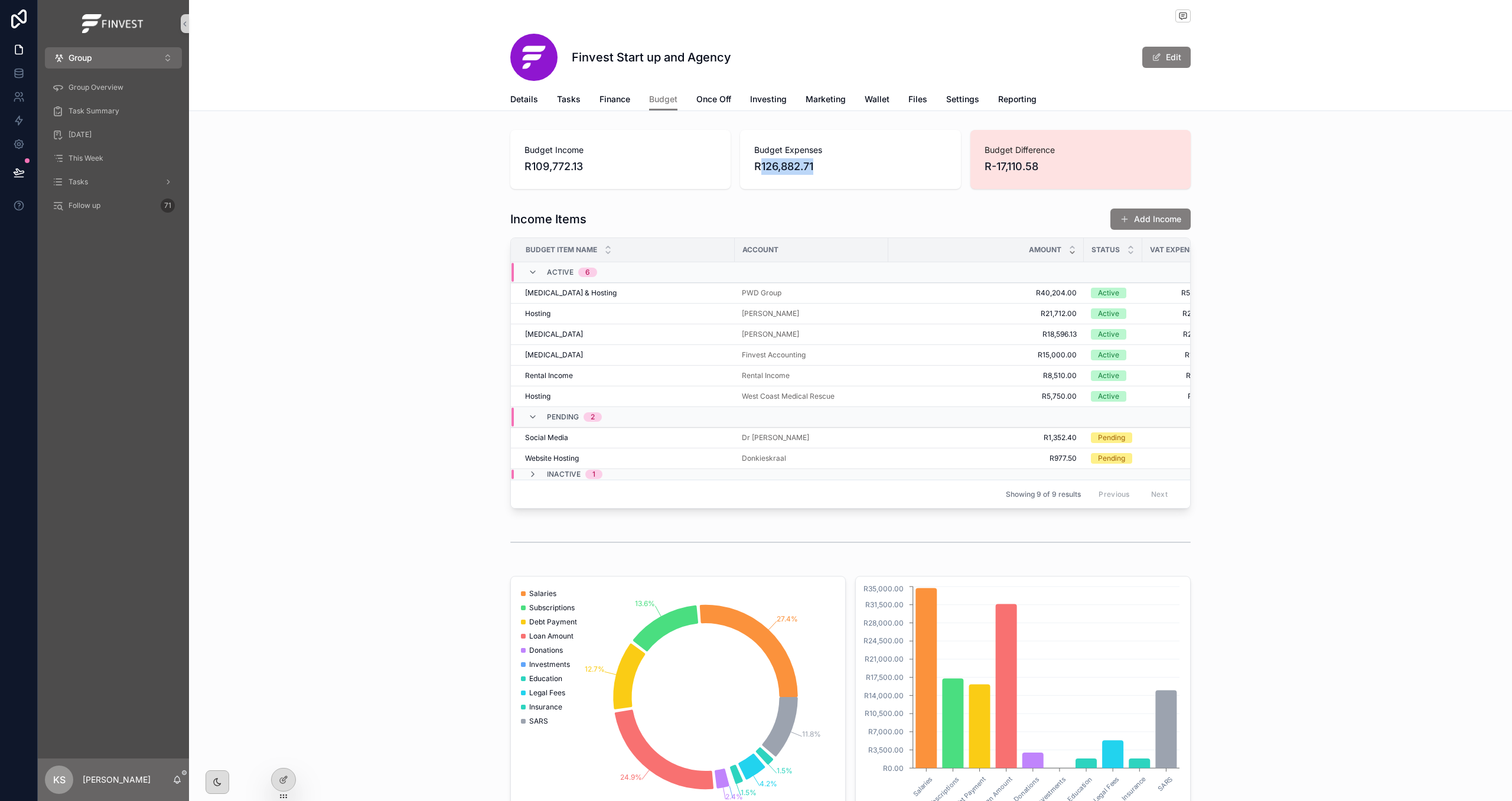
copy span "126,882.71"
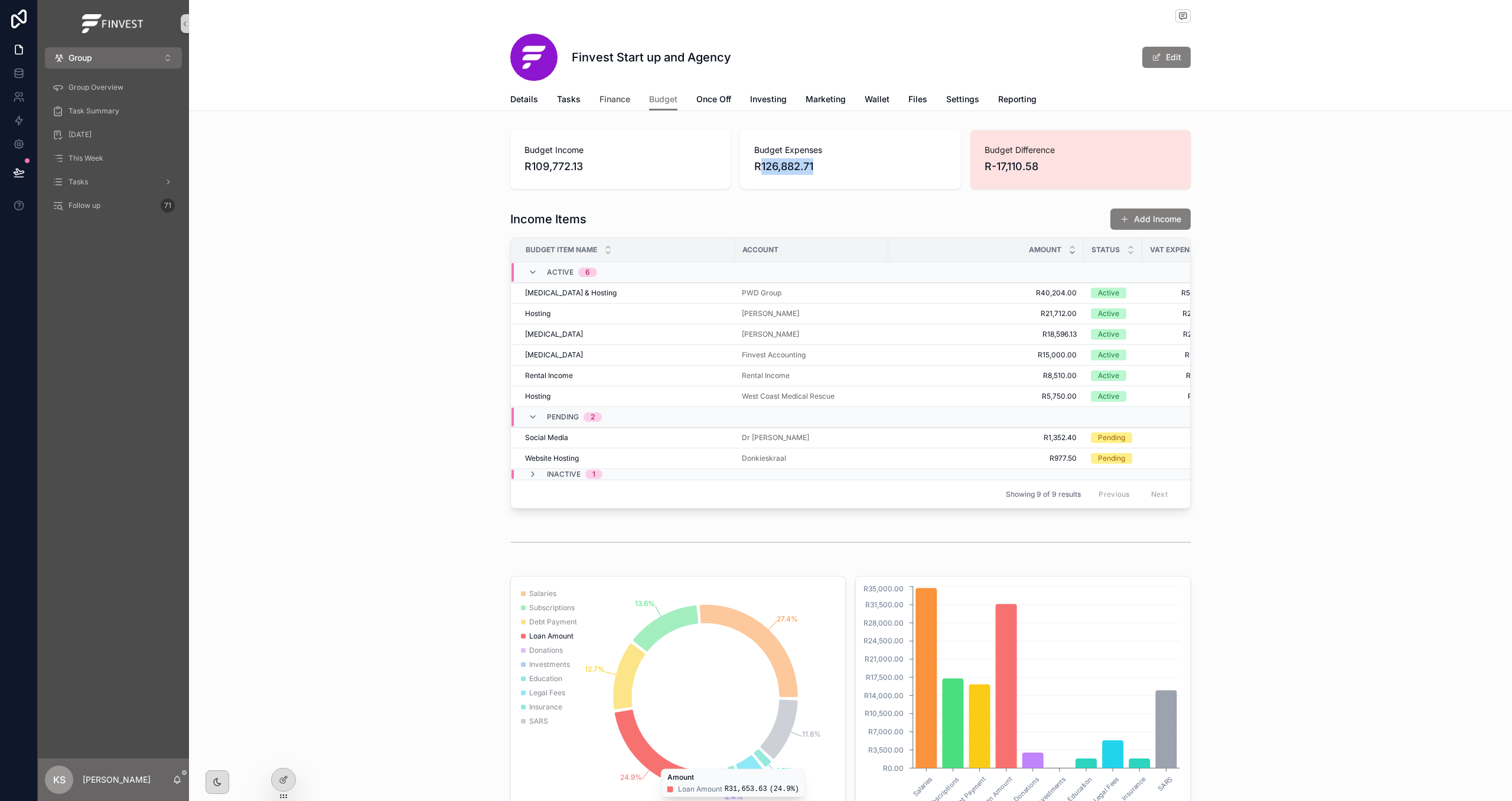
click at [613, 96] on span "Finance" at bounding box center [615, 99] width 31 height 12
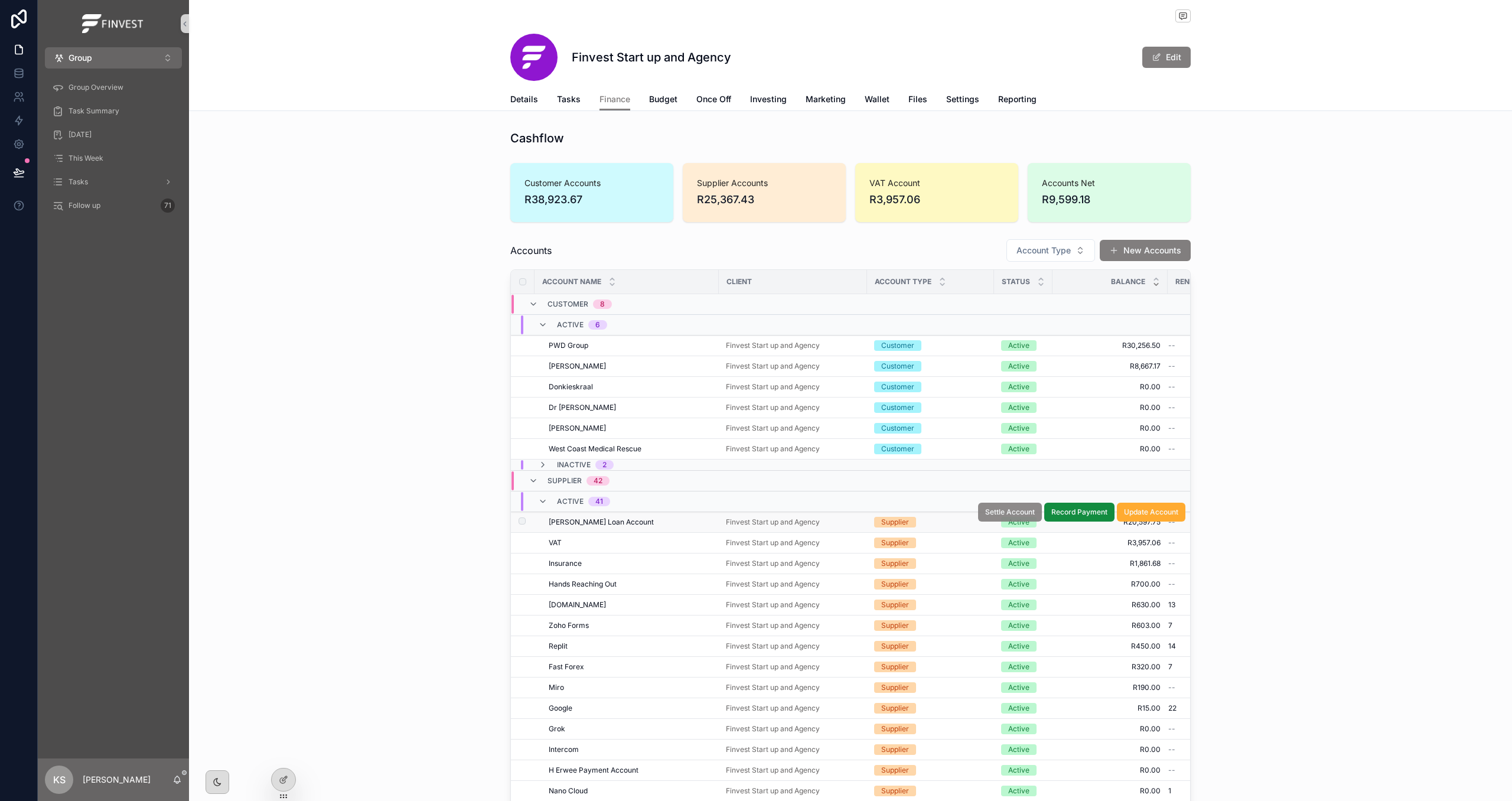
click at [1018, 516] on span "Settle Account" at bounding box center [1010, 512] width 50 height 10
drag, startPoint x: 732, startPoint y: 202, endPoint x: 703, endPoint y: 202, distance: 29.0
click at [703, 202] on span "R4,769.68" at bounding box center [765, 199] width 135 height 16
copy span "4,769.68"
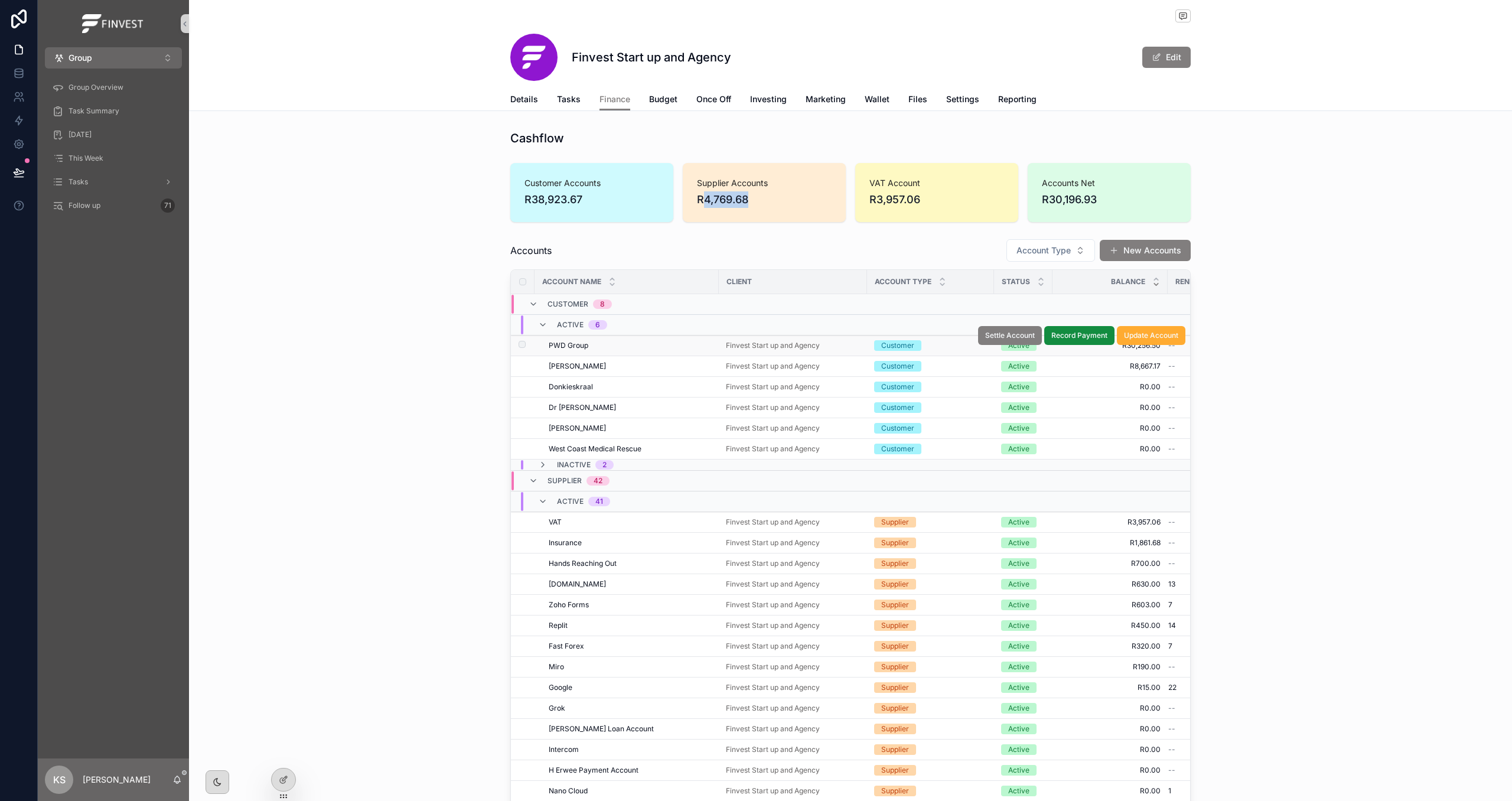
click at [658, 346] on div "PWD Group PWD Group" at bounding box center [630, 346] width 163 height 10
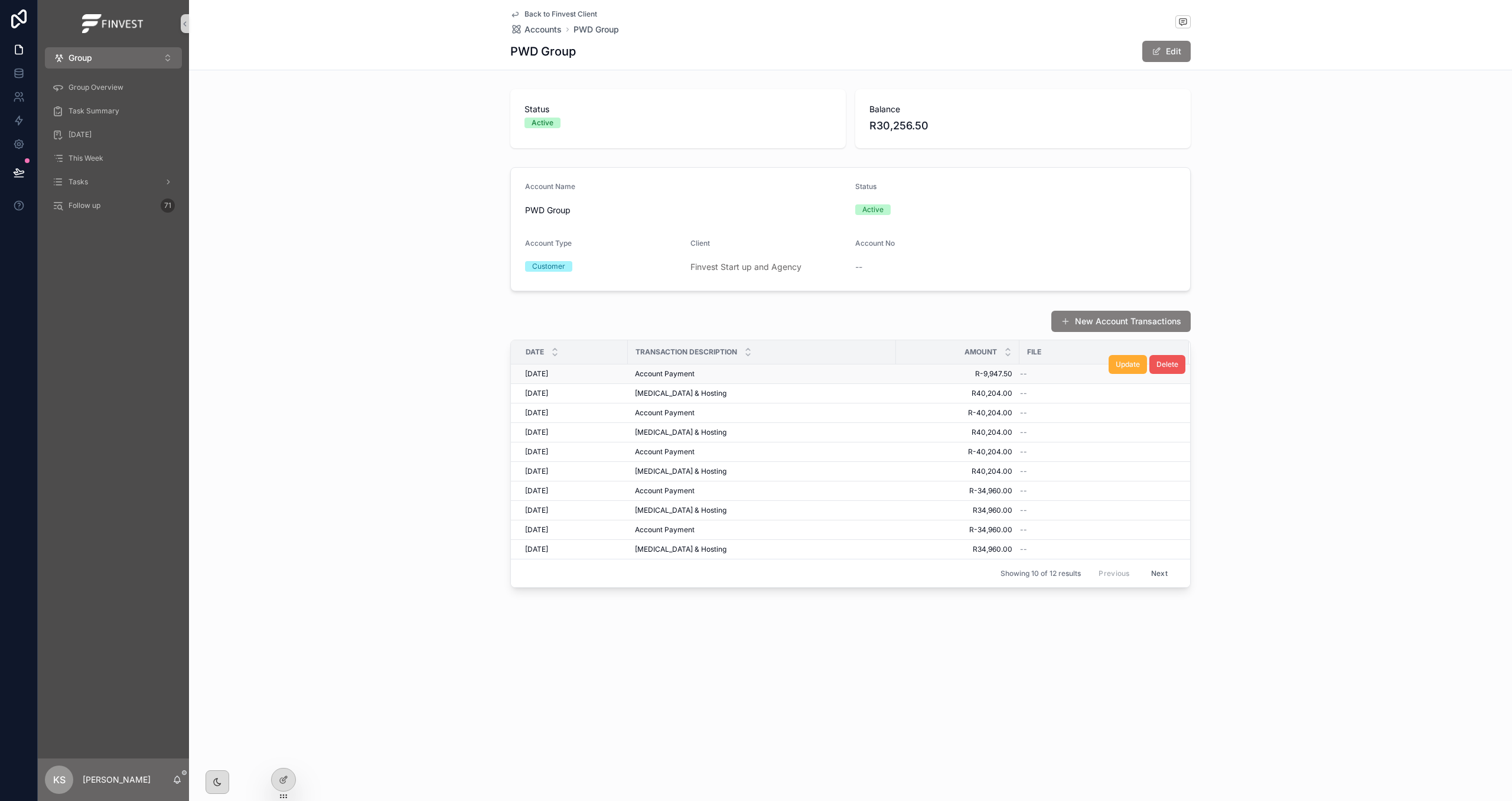
click at [1176, 365] on span "Delete" at bounding box center [1167, 365] width 22 height 10
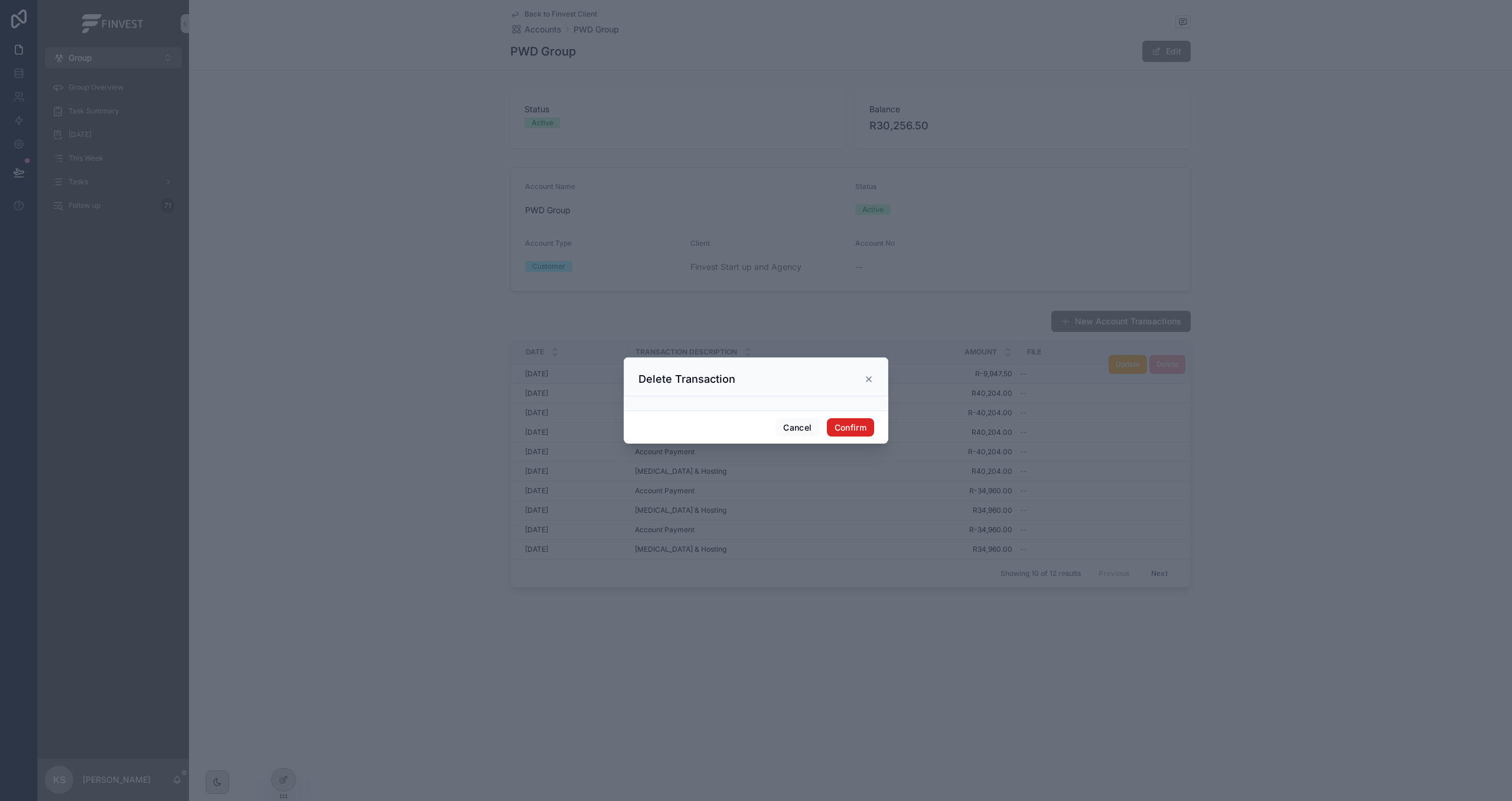
drag, startPoint x: 854, startPoint y: 427, endPoint x: 856, endPoint y: 394, distance: 33.1
click at [854, 427] on button "Confirm" at bounding box center [850, 428] width 47 height 19
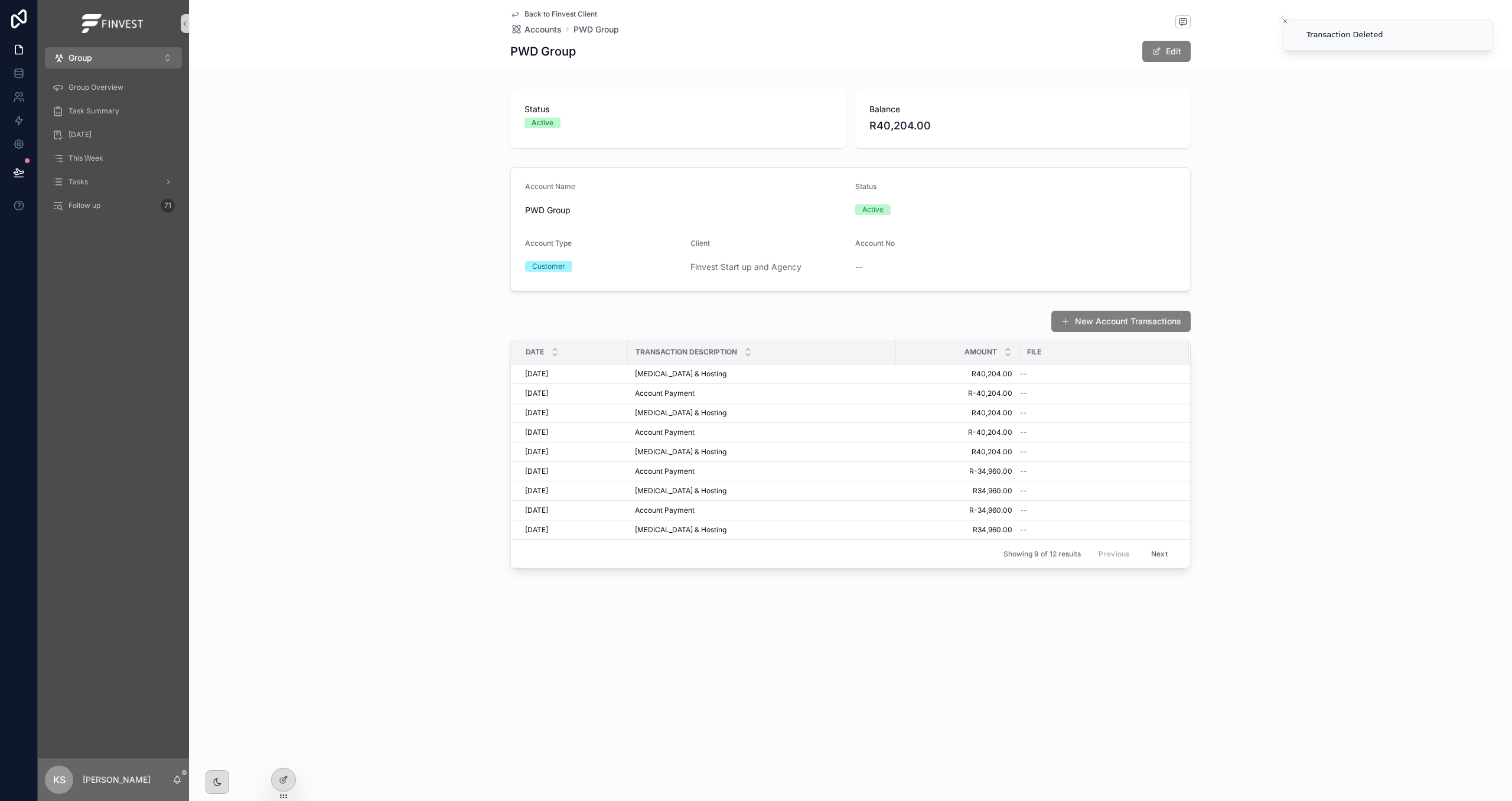
click at [562, 14] on span "Back to Finvest Client" at bounding box center [560, 15] width 72 height 10
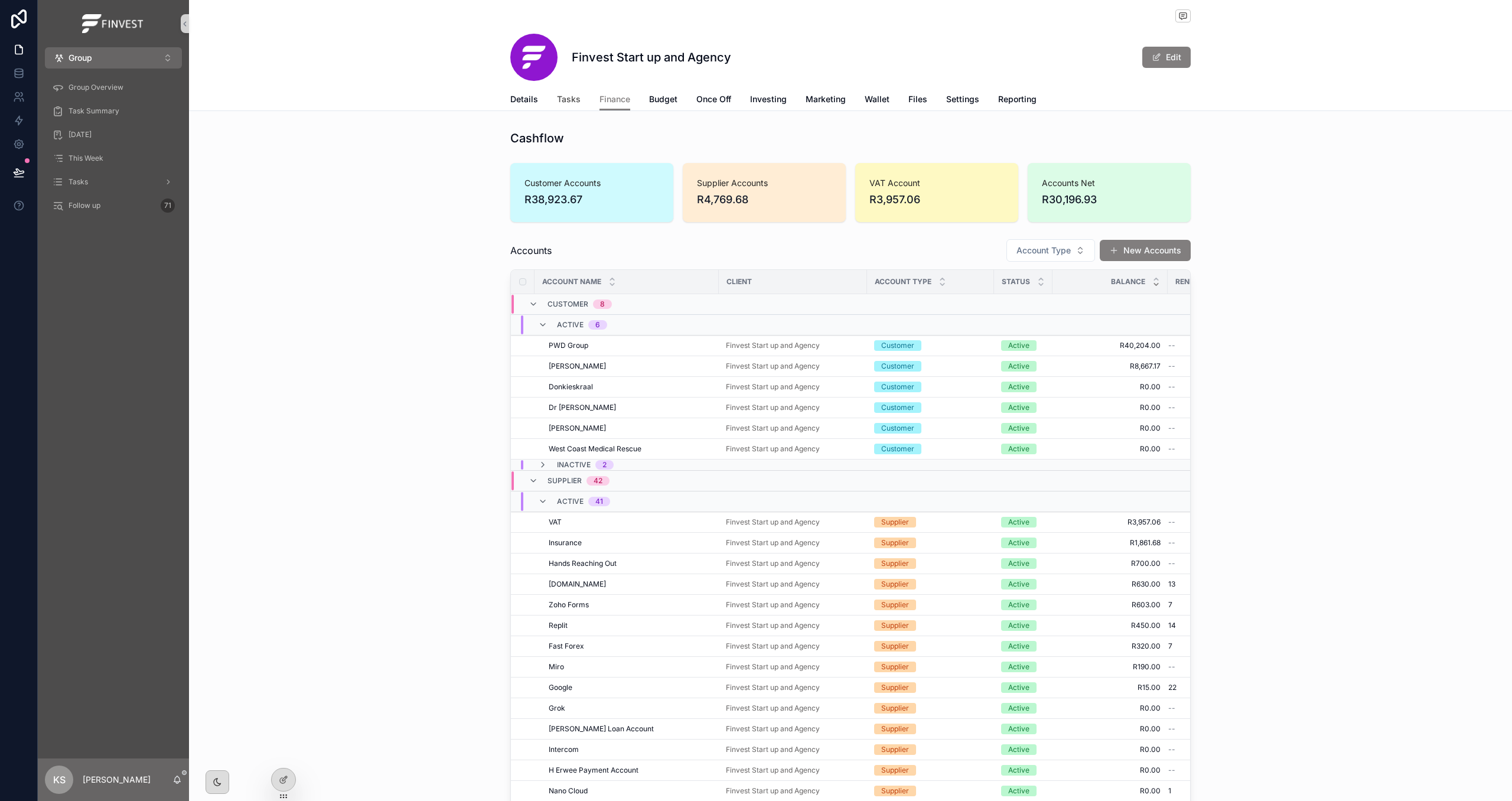
click at [571, 103] on span "Tasks" at bounding box center [568, 99] width 24 height 12
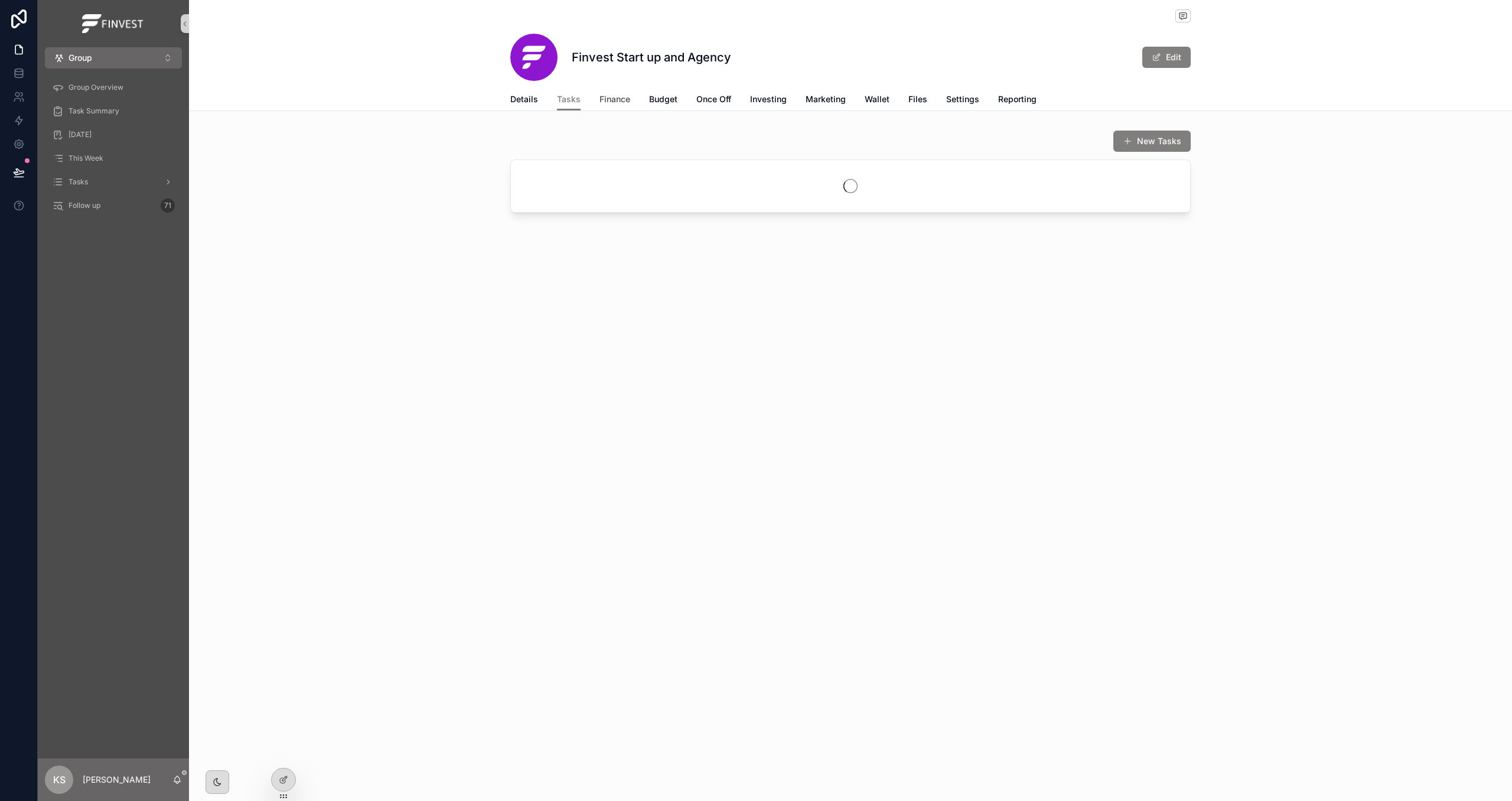
click at [605, 102] on span "Finance" at bounding box center [615, 99] width 31 height 12
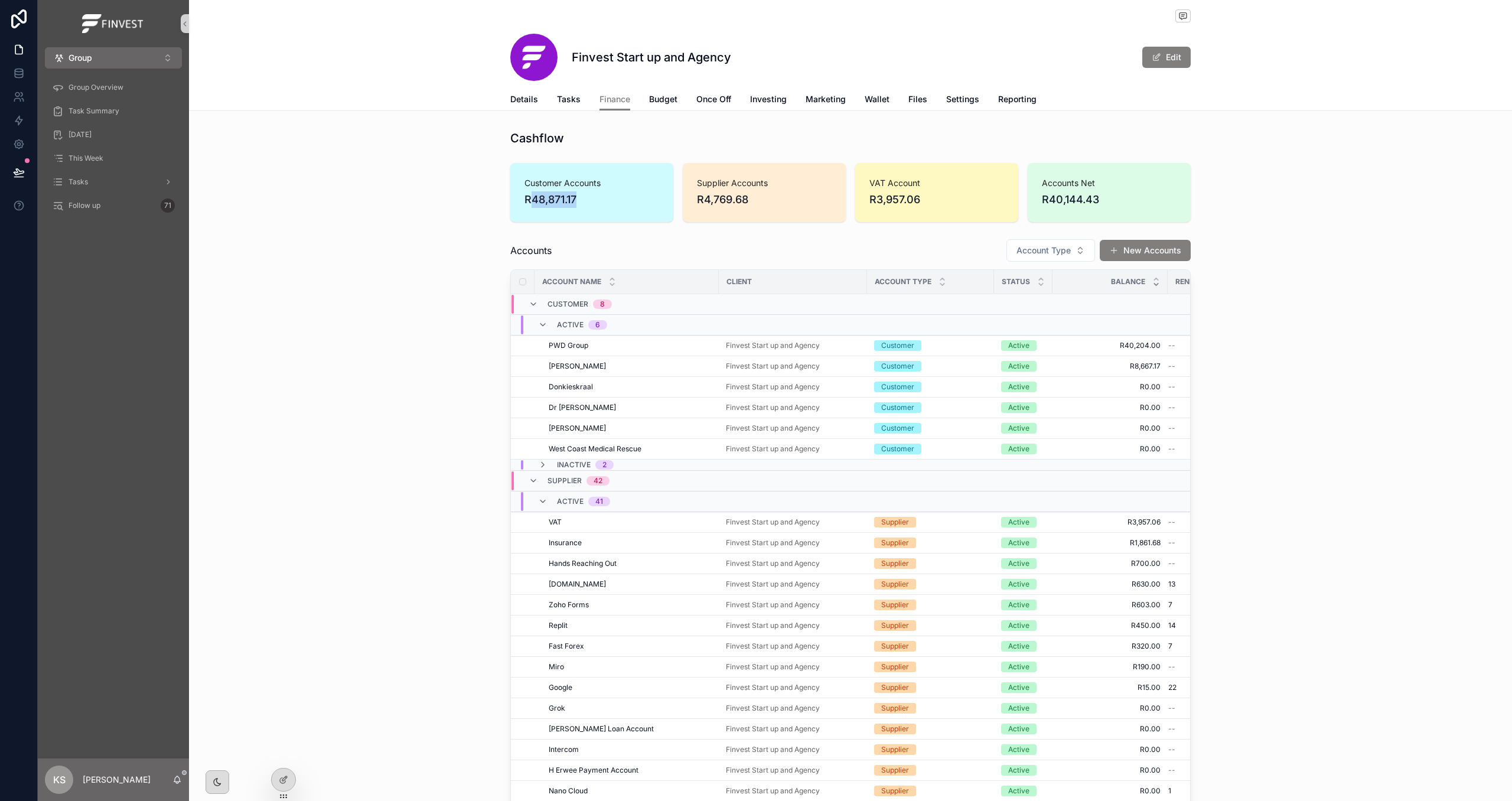
drag, startPoint x: 586, startPoint y: 198, endPoint x: 535, endPoint y: 202, distance: 51.2
click at [535, 202] on span "R48,871.17" at bounding box center [592, 199] width 135 height 16
copy span "48,871.17"
